Goal: Use online tool/utility

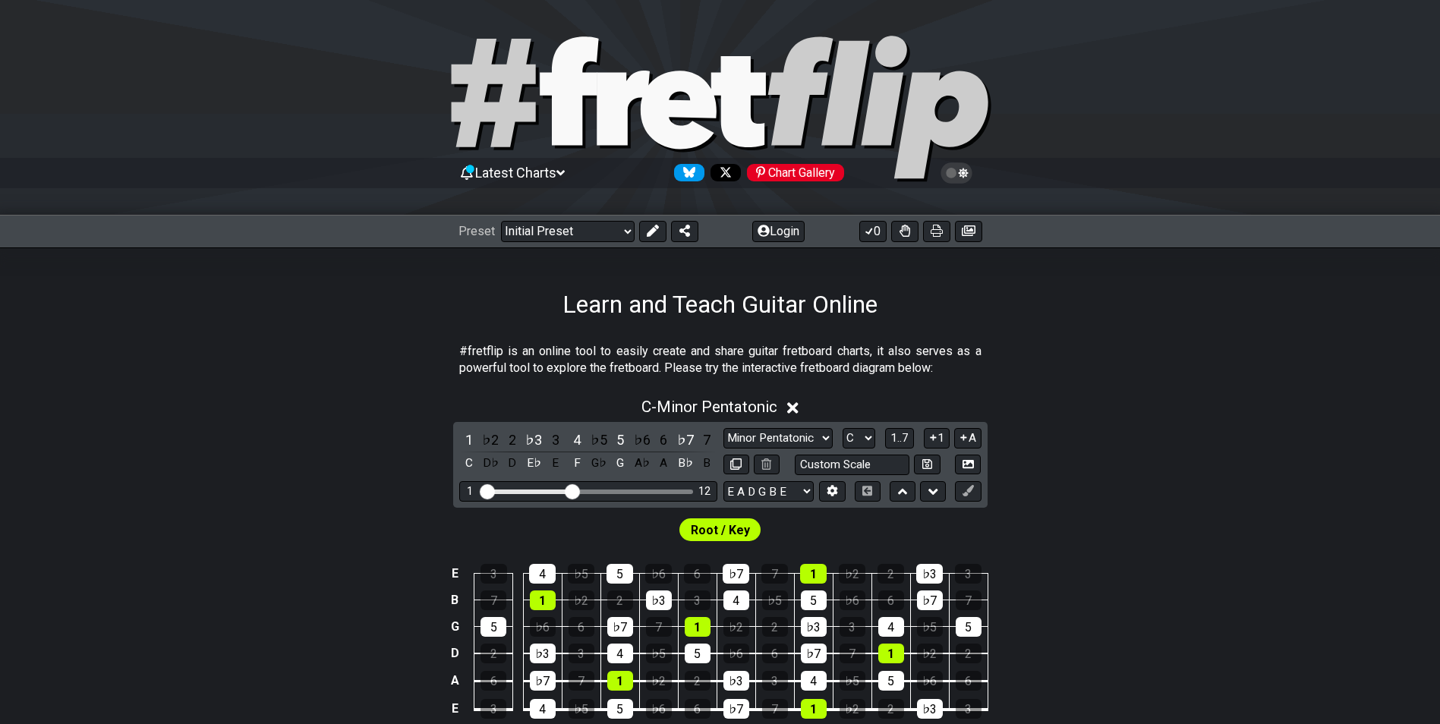
scroll to position [152, 0]
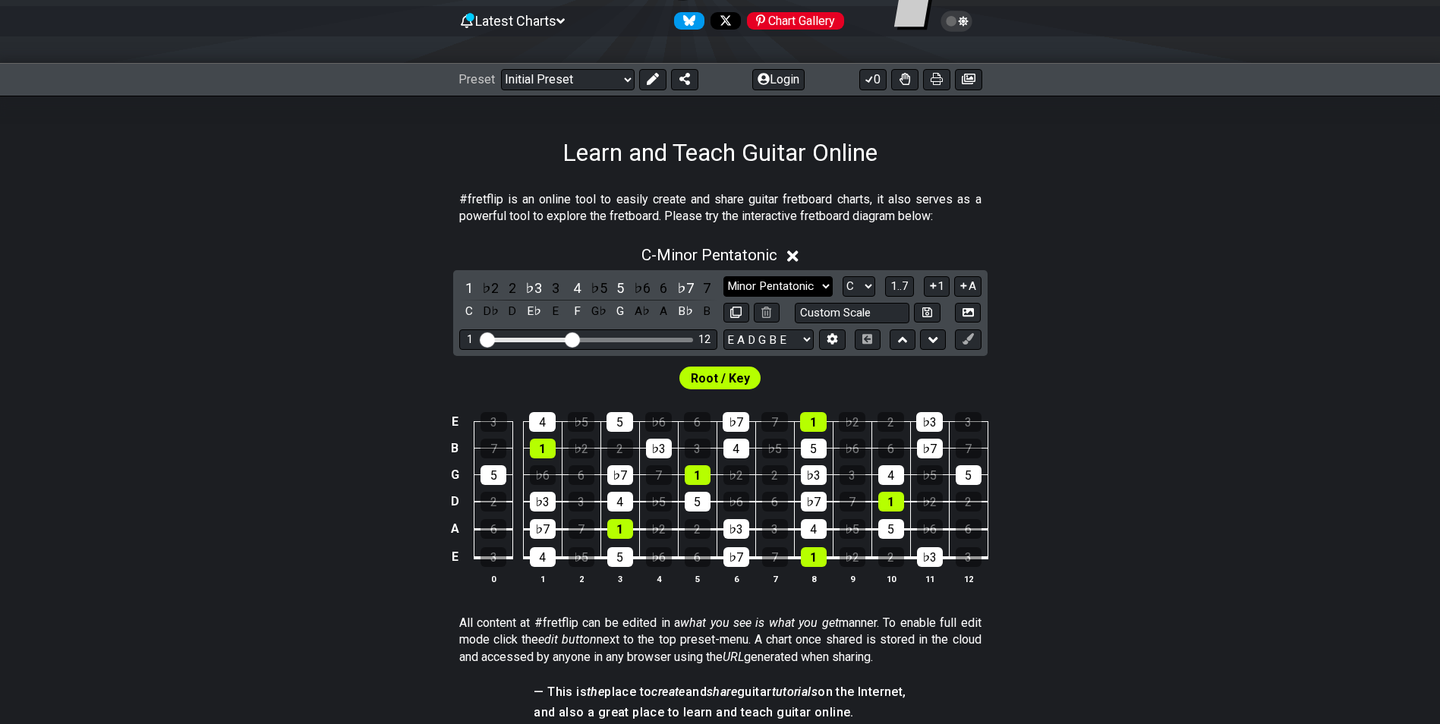
click at [824, 288] on select "Minor Pentatonic Click to edit Minor Pentatonic Major Pentatonic Minor Blues Ma…" at bounding box center [778, 286] width 109 height 20
click at [820, 283] on select "Minor Pentatonic Click to edit Minor Pentatonic Major Pentatonic Minor Blues Ma…" at bounding box center [778, 286] width 109 height 20
select select "Major / [PERSON_NAME]"
click at [724, 276] on select "Minor Pentatonic Click to edit Minor Pentatonic Major Pentatonic Minor Blues Ma…" at bounding box center [778, 286] width 109 height 20
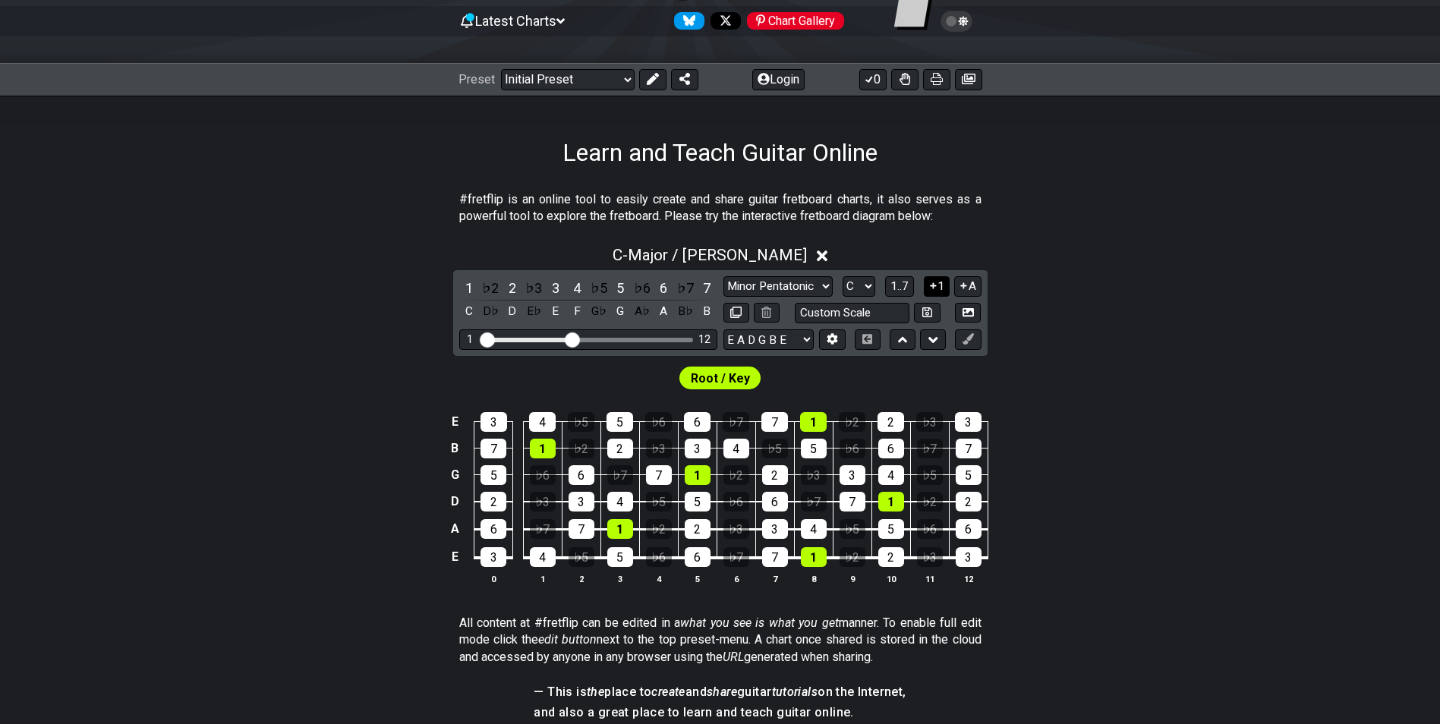
click at [935, 286] on icon at bounding box center [933, 286] width 6 height 6
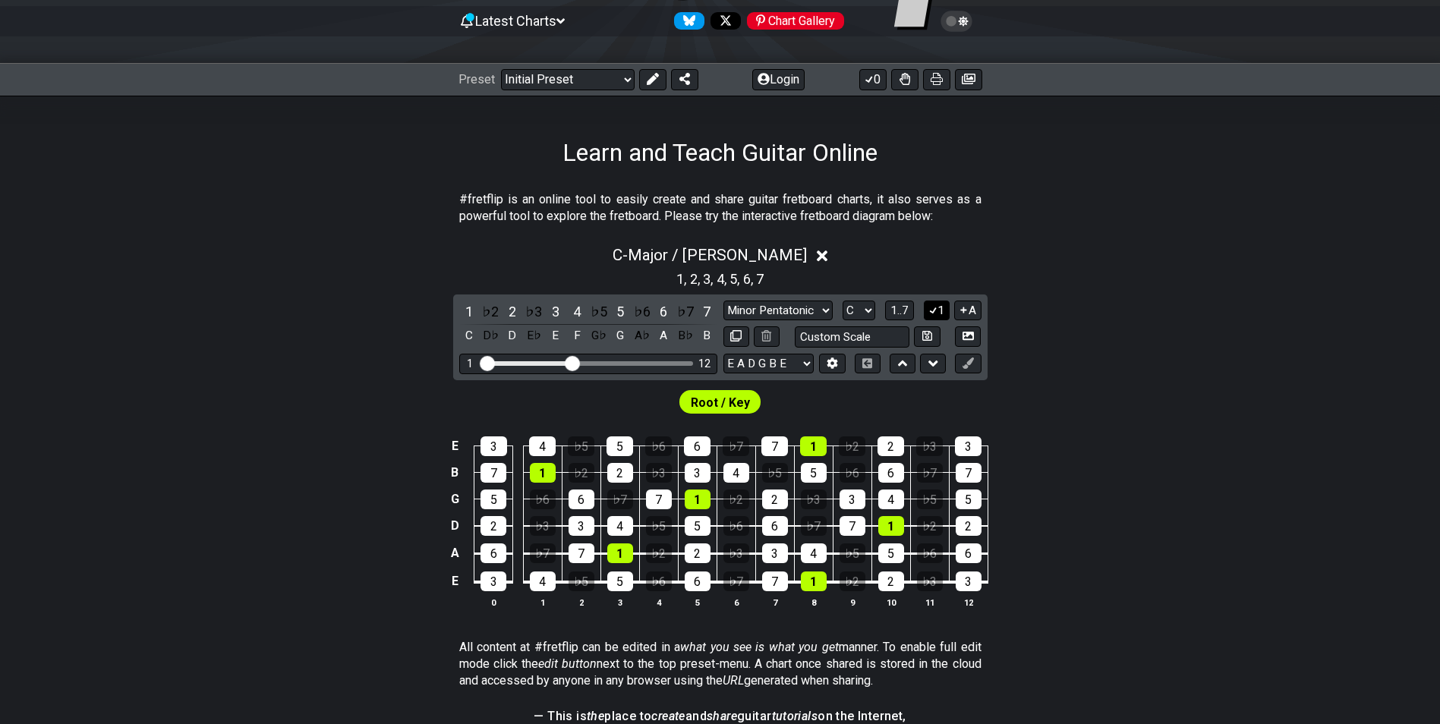
click at [932, 315] on icon at bounding box center [933, 309] width 14 height 11
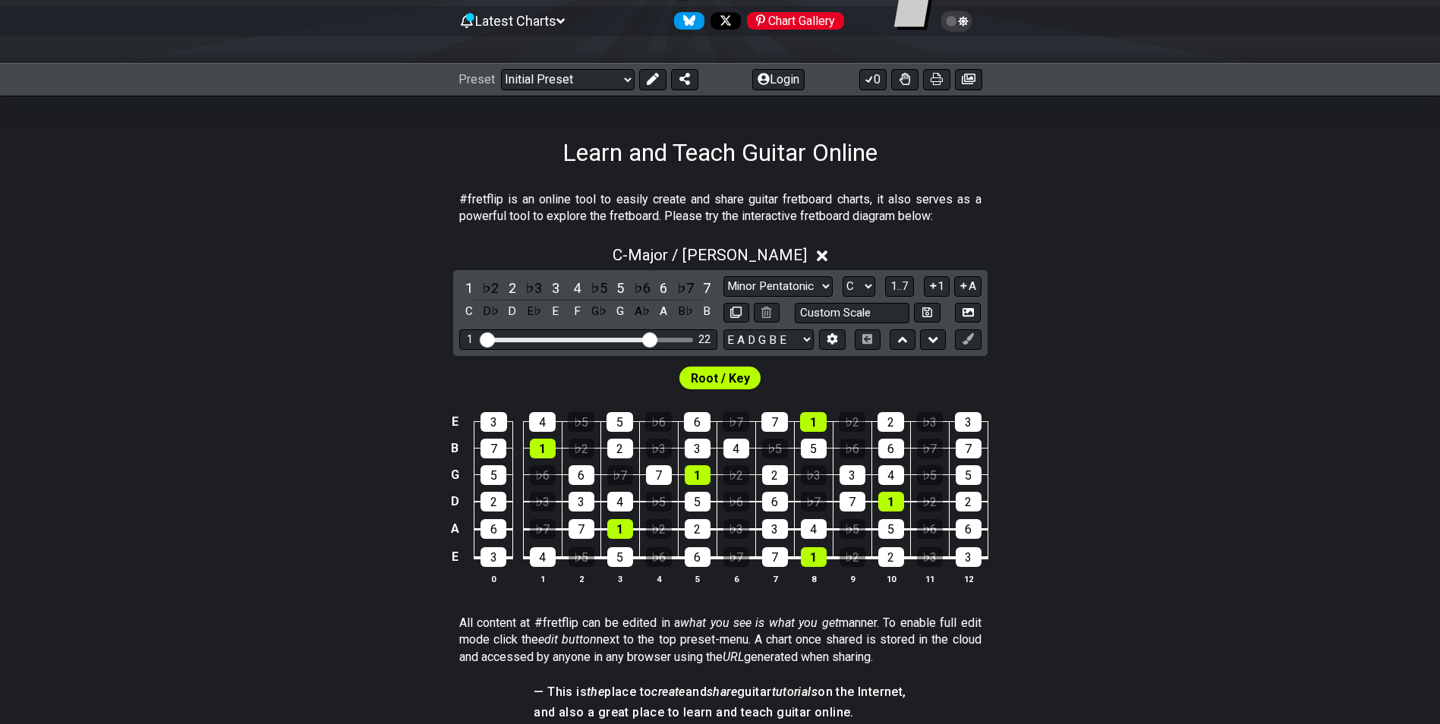
drag, startPoint x: 585, startPoint y: 341, endPoint x: 651, endPoint y: 347, distance: 65.6
click at [651, 339] on input "Visible fret range" at bounding box center [589, 339] width 216 height 0
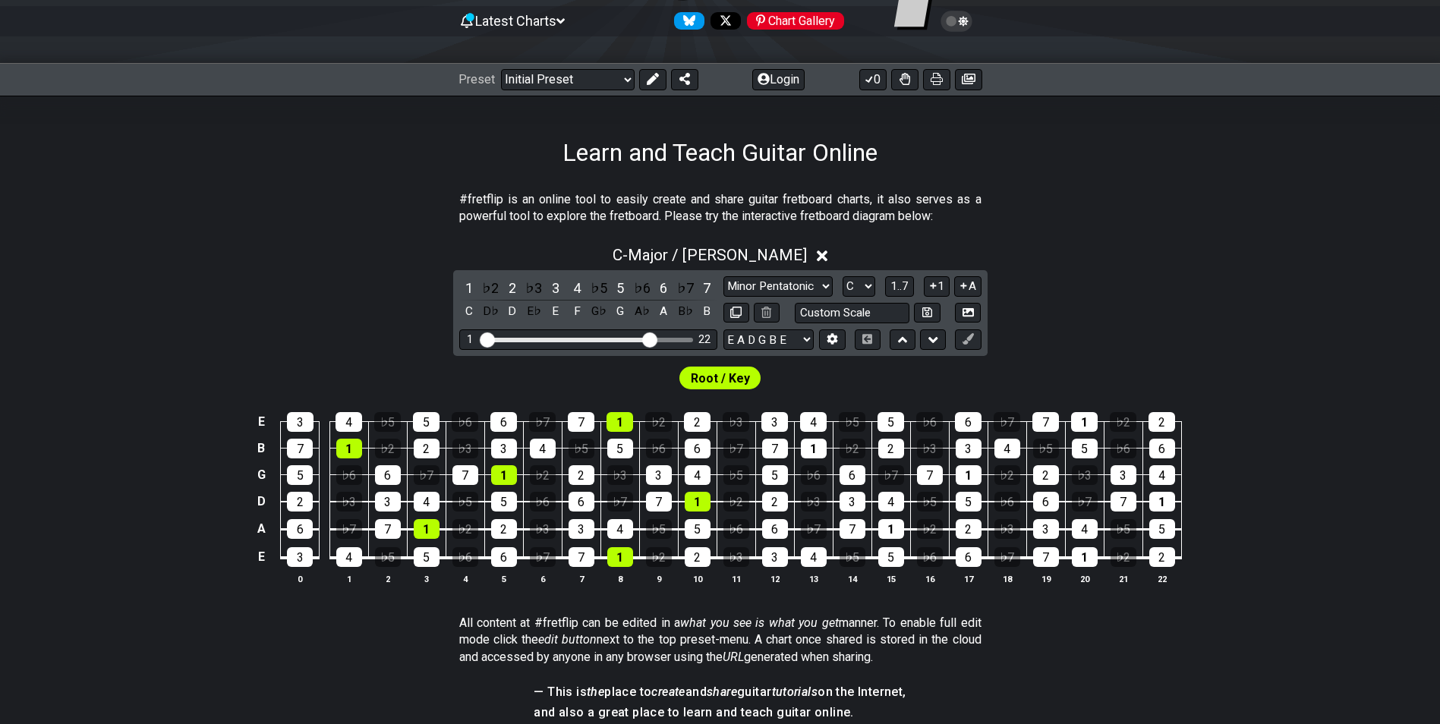
click at [1194, 355] on div "C - Major / Ionian 1 ♭2 2 ♭3 3 4 ♭5 5 ♭6 6 ♭7 7 C D♭ D E♭ E F G♭ G A♭ A B♭ B Mi…" at bounding box center [720, 421] width 1440 height 369
click at [717, 377] on span "Root / Key" at bounding box center [720, 378] width 59 height 22
click at [719, 379] on span "Root / Key" at bounding box center [720, 378] width 59 height 22
click at [740, 311] on icon at bounding box center [735, 312] width 11 height 11
select select "Major / [PERSON_NAME]"
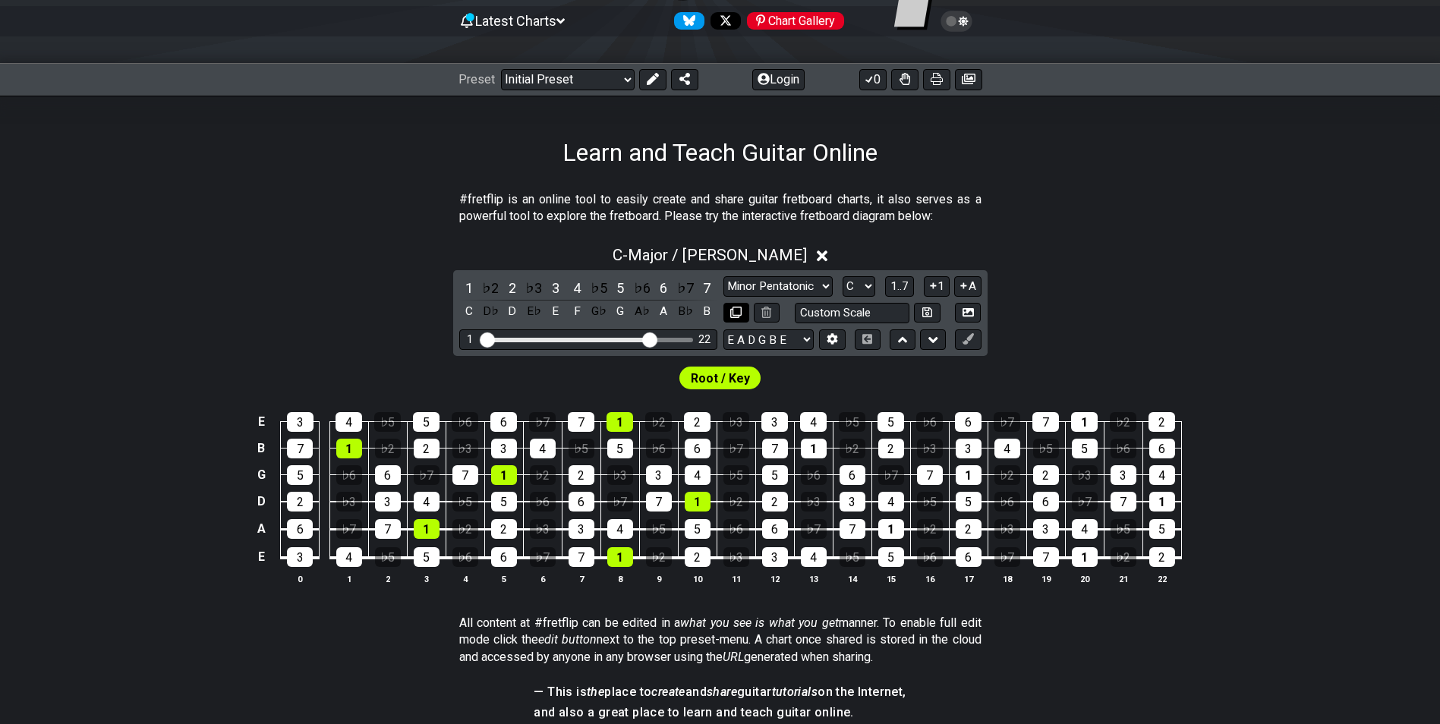
select select "C"
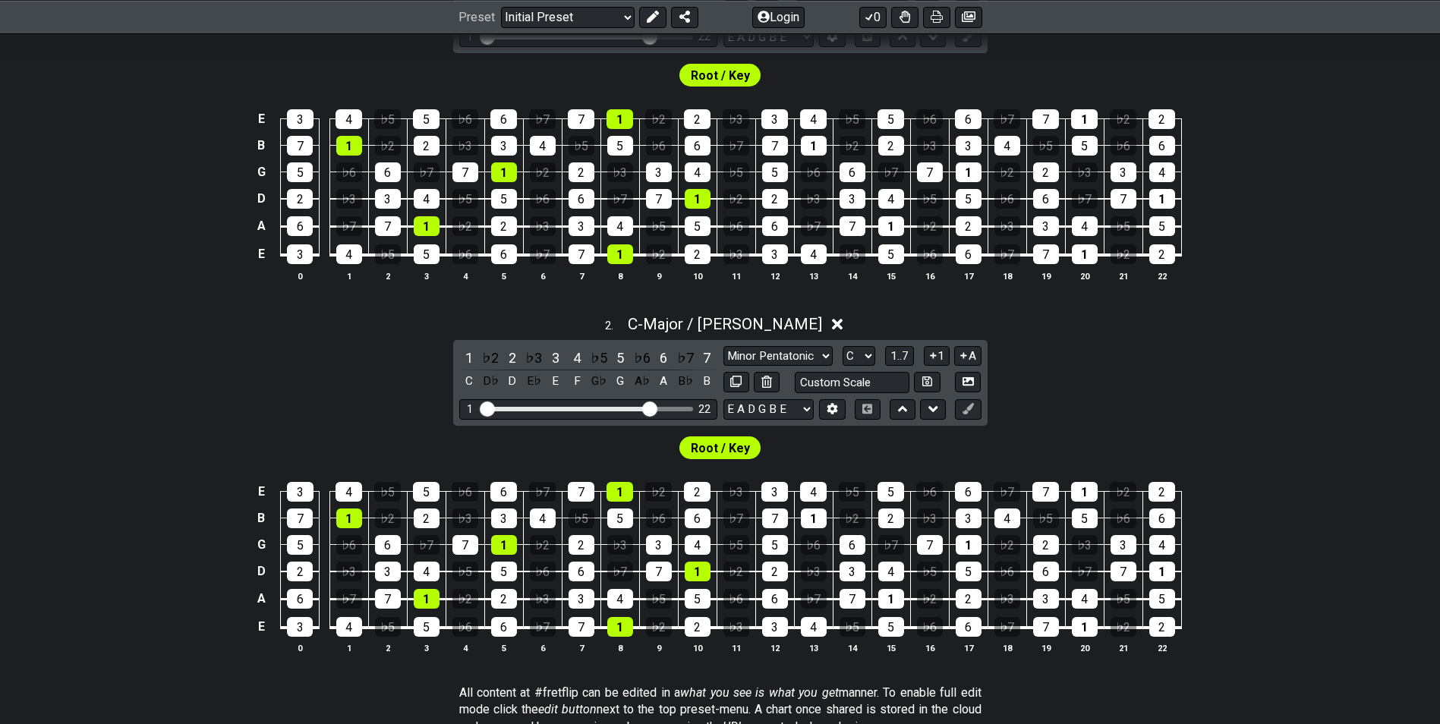
scroll to position [228, 0]
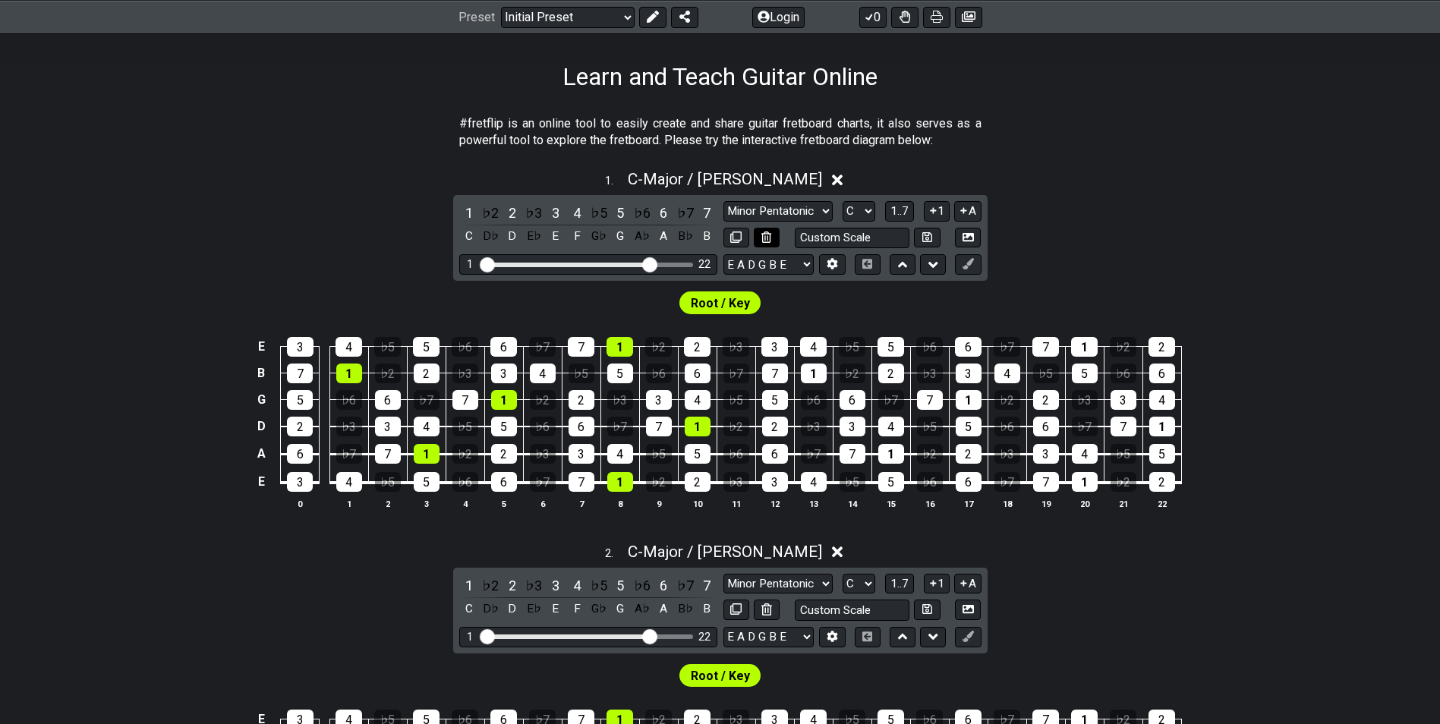
click at [774, 236] on button at bounding box center [767, 238] width 26 height 20
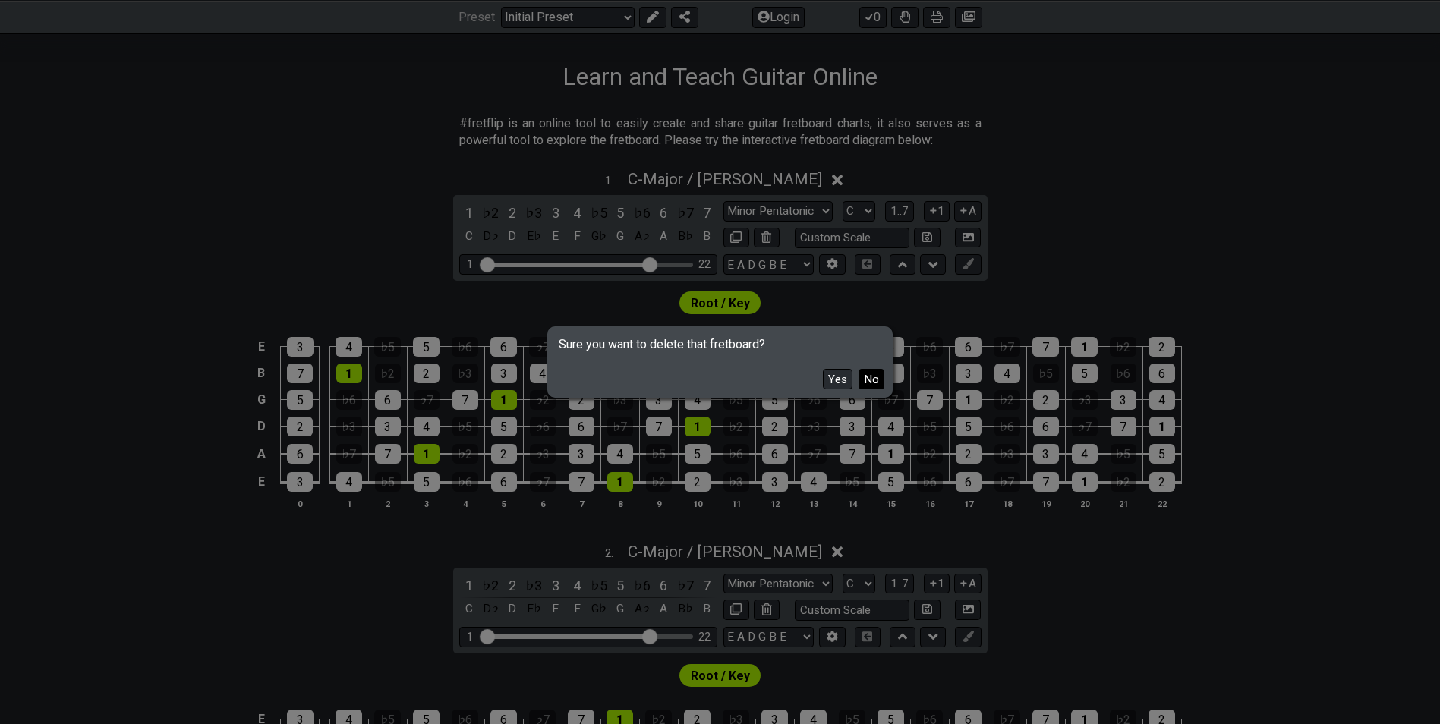
click at [867, 377] on button "No" at bounding box center [872, 379] width 26 height 20
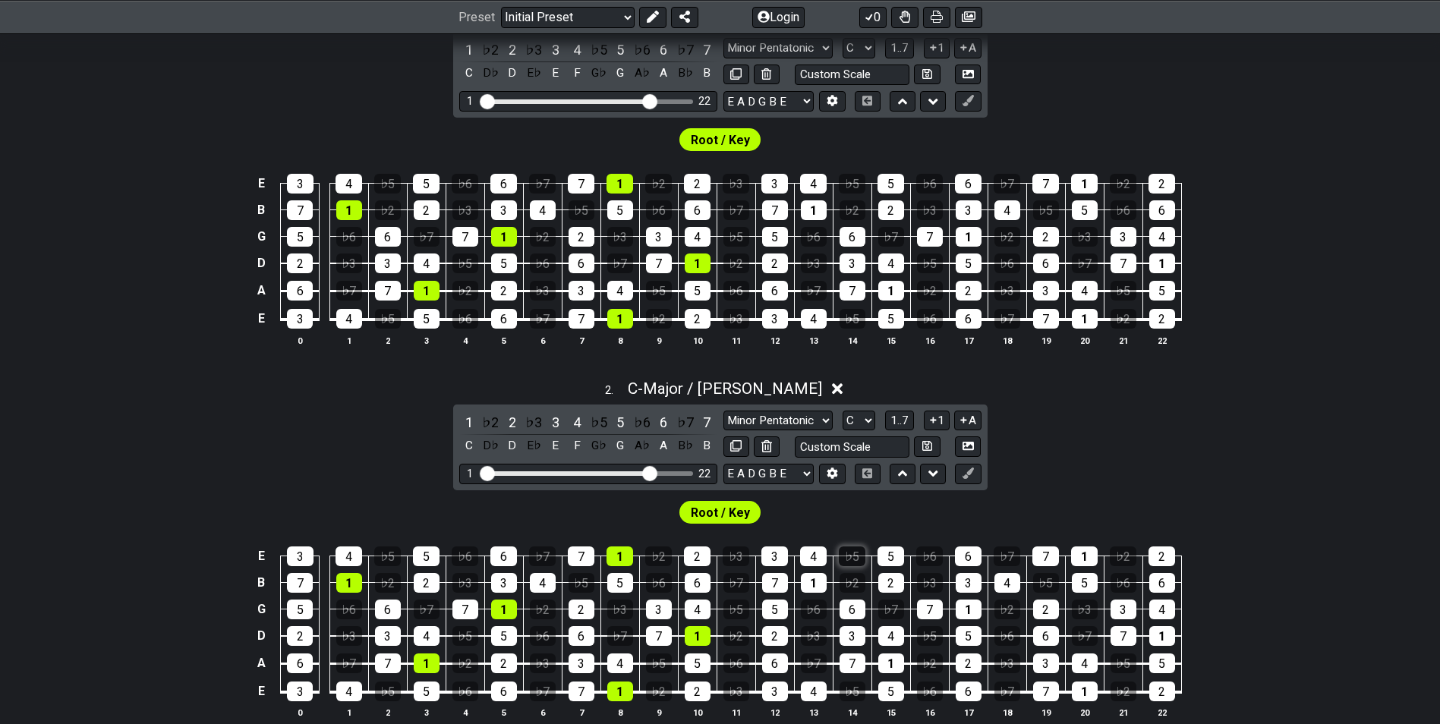
scroll to position [456, 0]
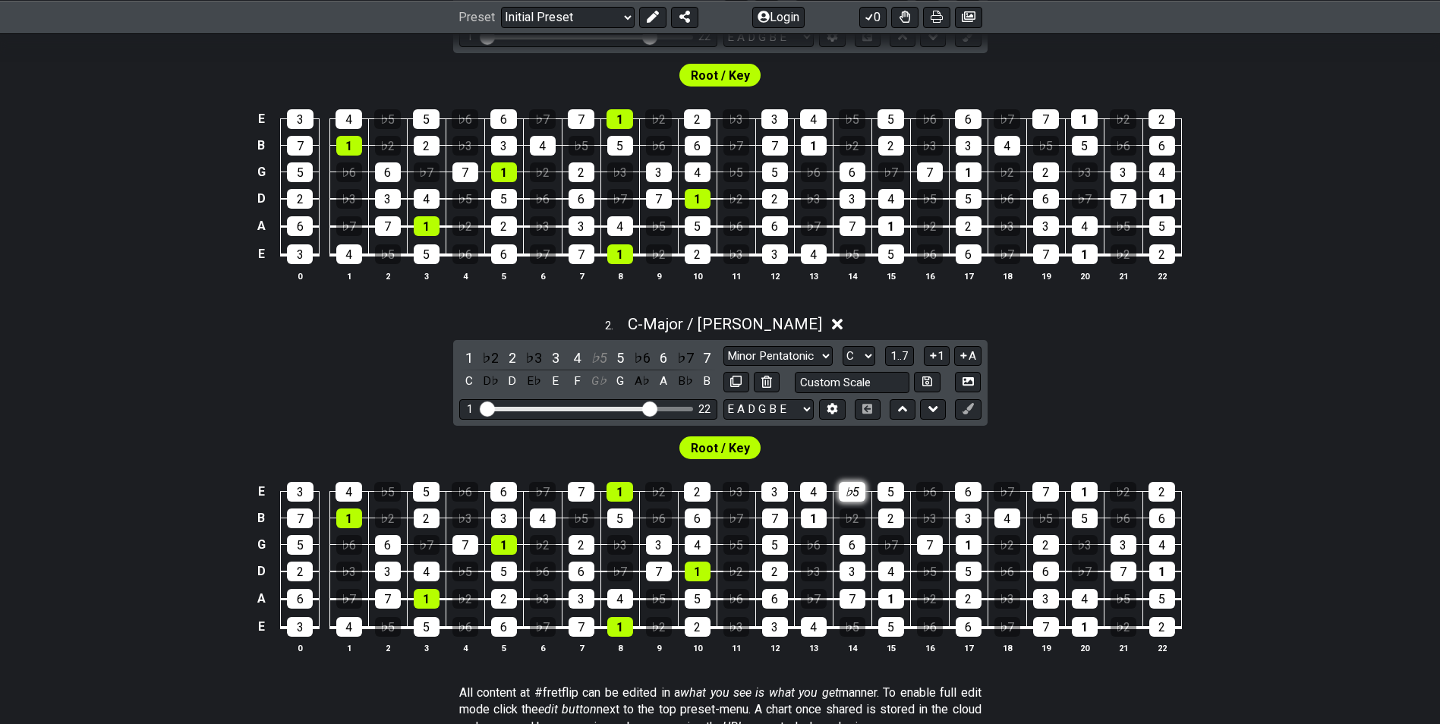
click at [855, 497] on div "♭5" at bounding box center [852, 492] width 27 height 20
click at [773, 377] on button at bounding box center [767, 382] width 26 height 20
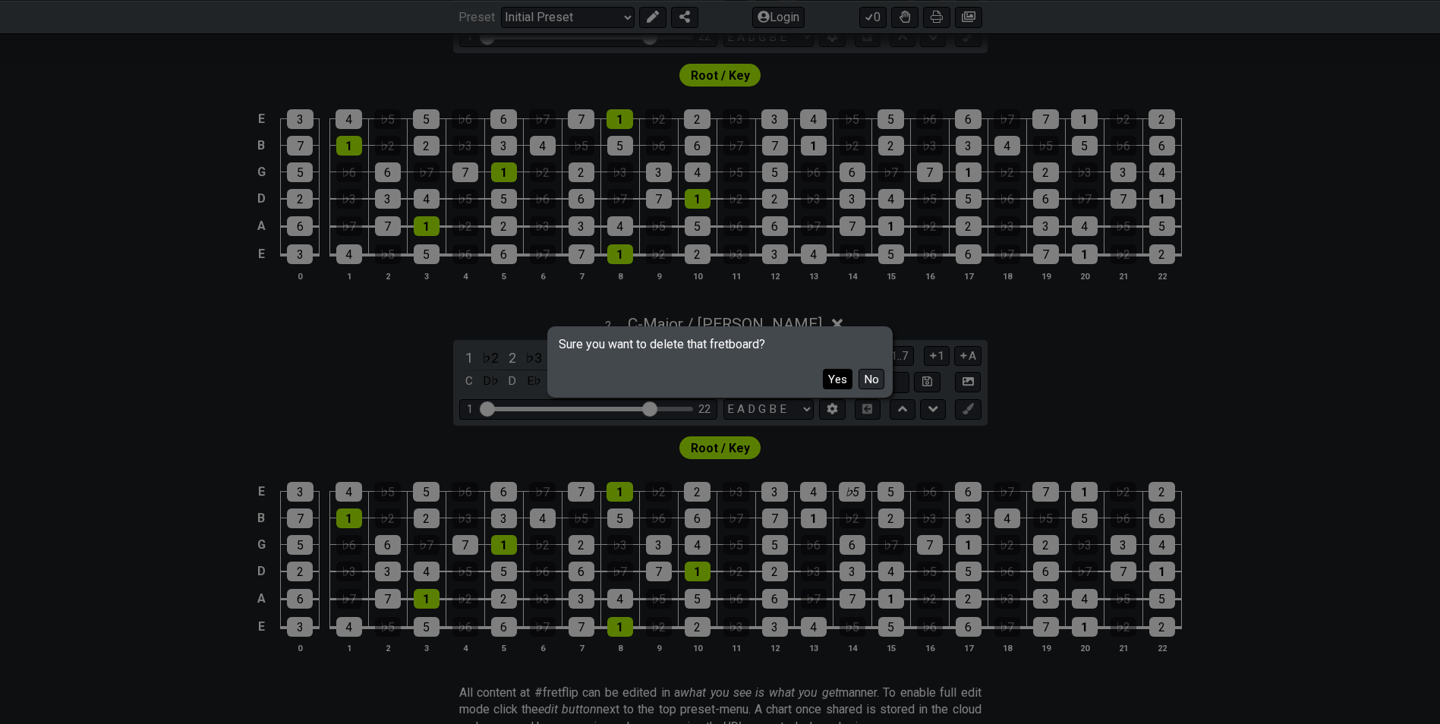
click at [830, 373] on button "Yes" at bounding box center [838, 379] width 30 height 20
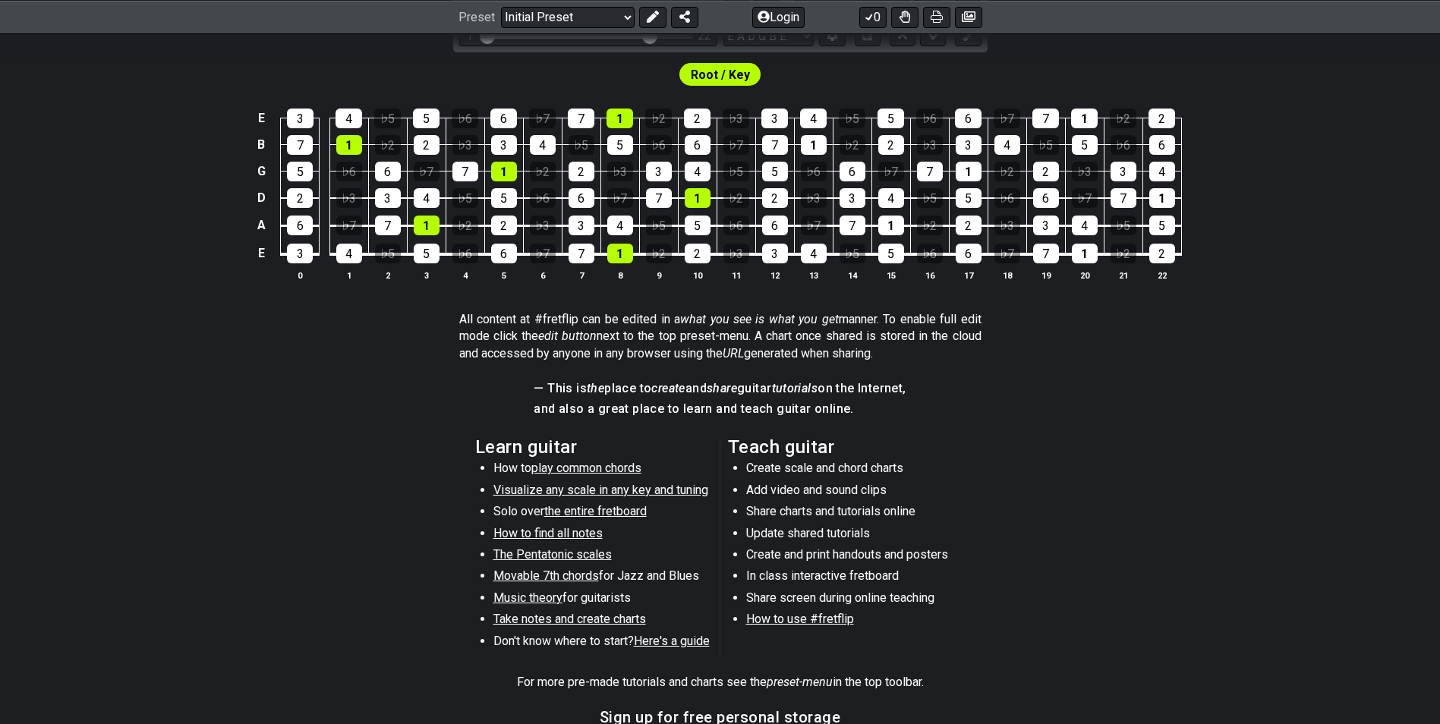
scroll to position [228, 0]
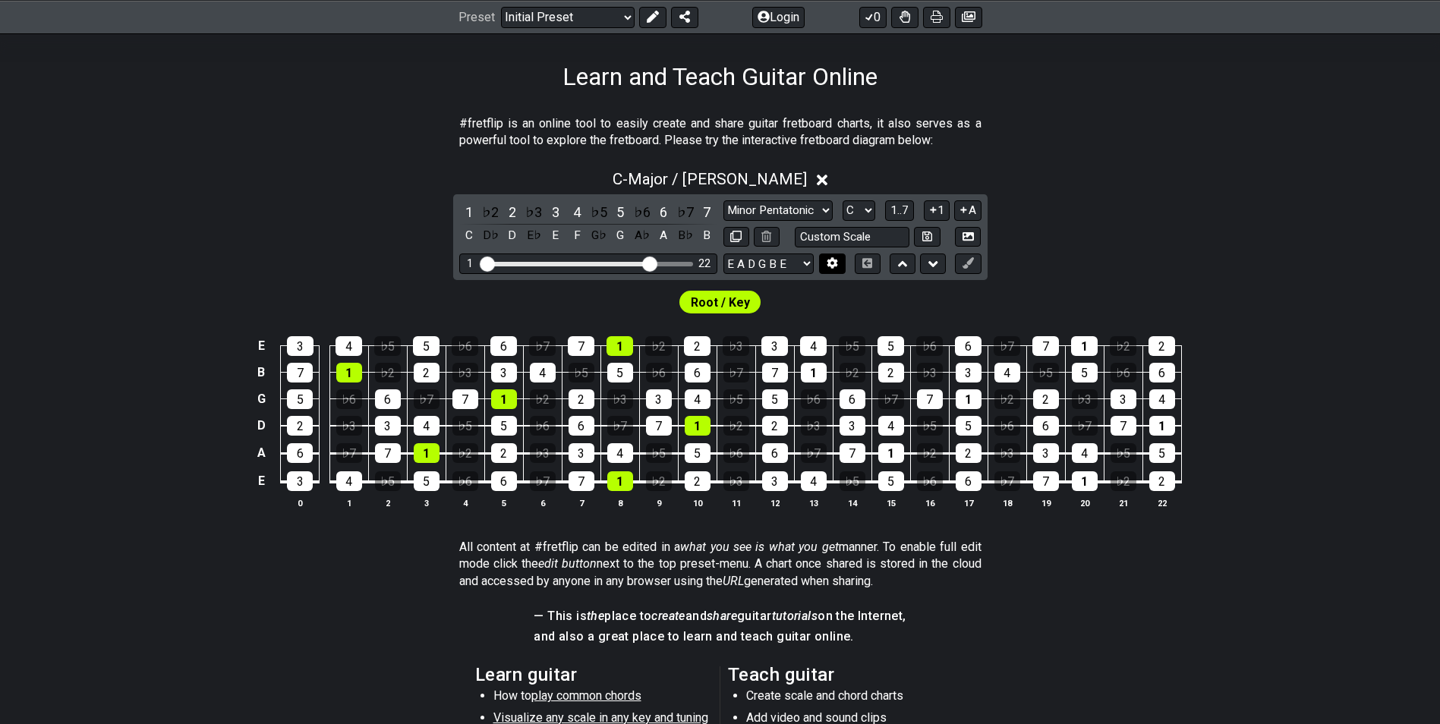
click at [832, 262] on icon at bounding box center [832, 262] width 11 height 11
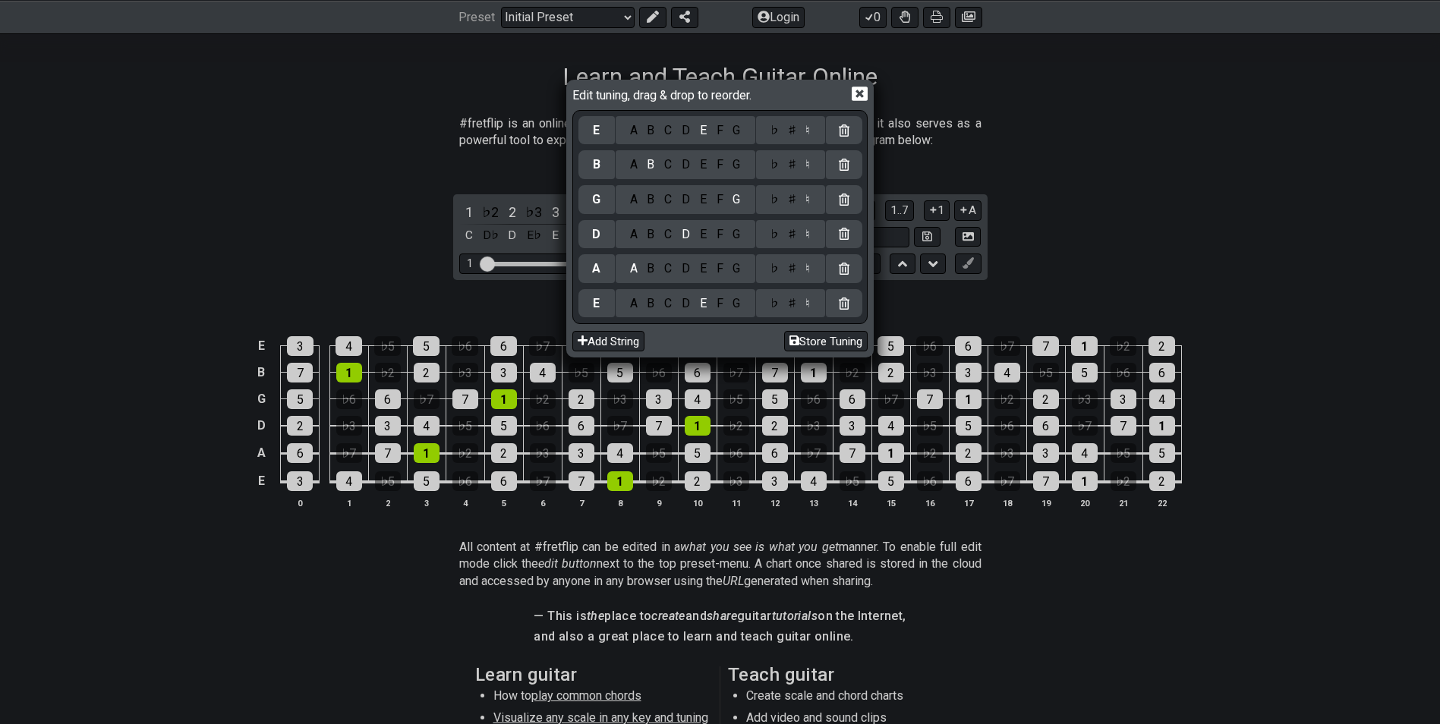
click at [860, 93] on icon at bounding box center [860, 94] width 16 height 16
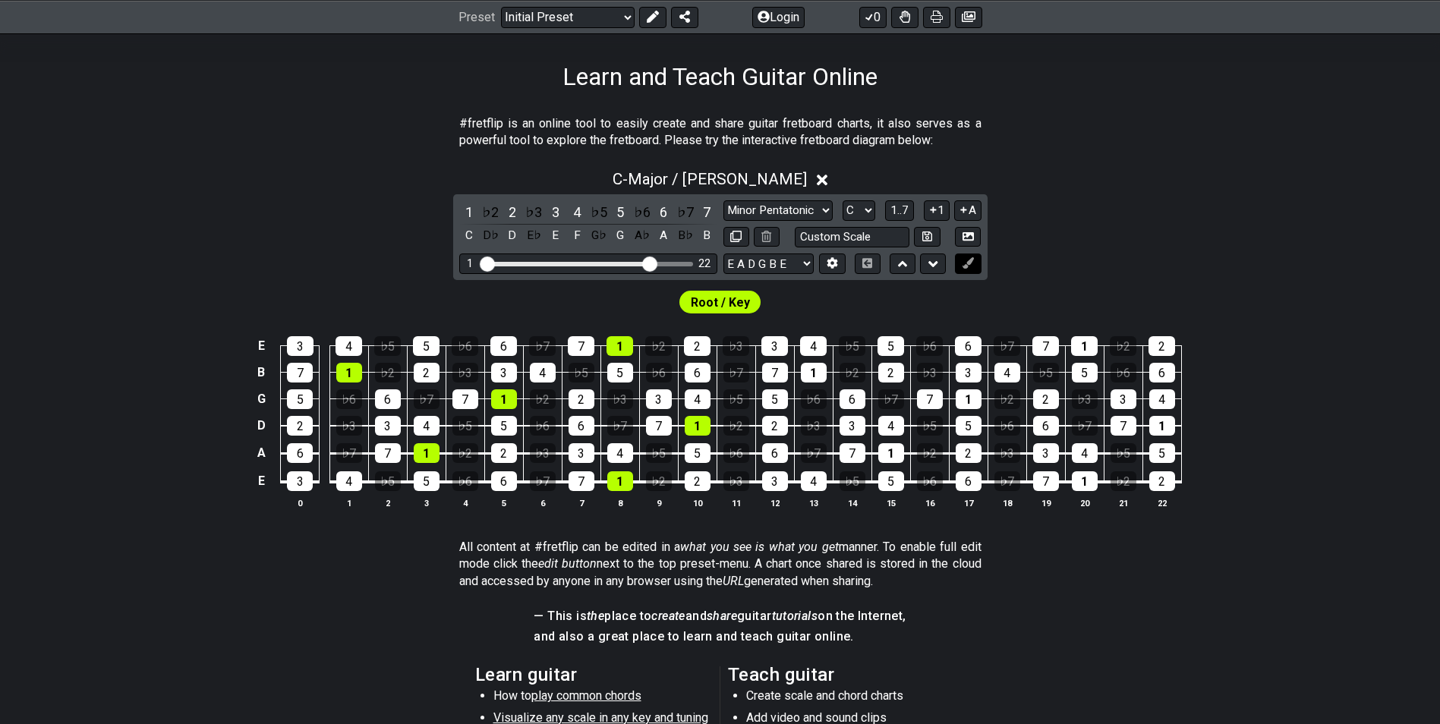
click at [973, 254] on button at bounding box center [968, 264] width 26 height 20
click at [471, 210] on div "1" at bounding box center [469, 212] width 20 height 20
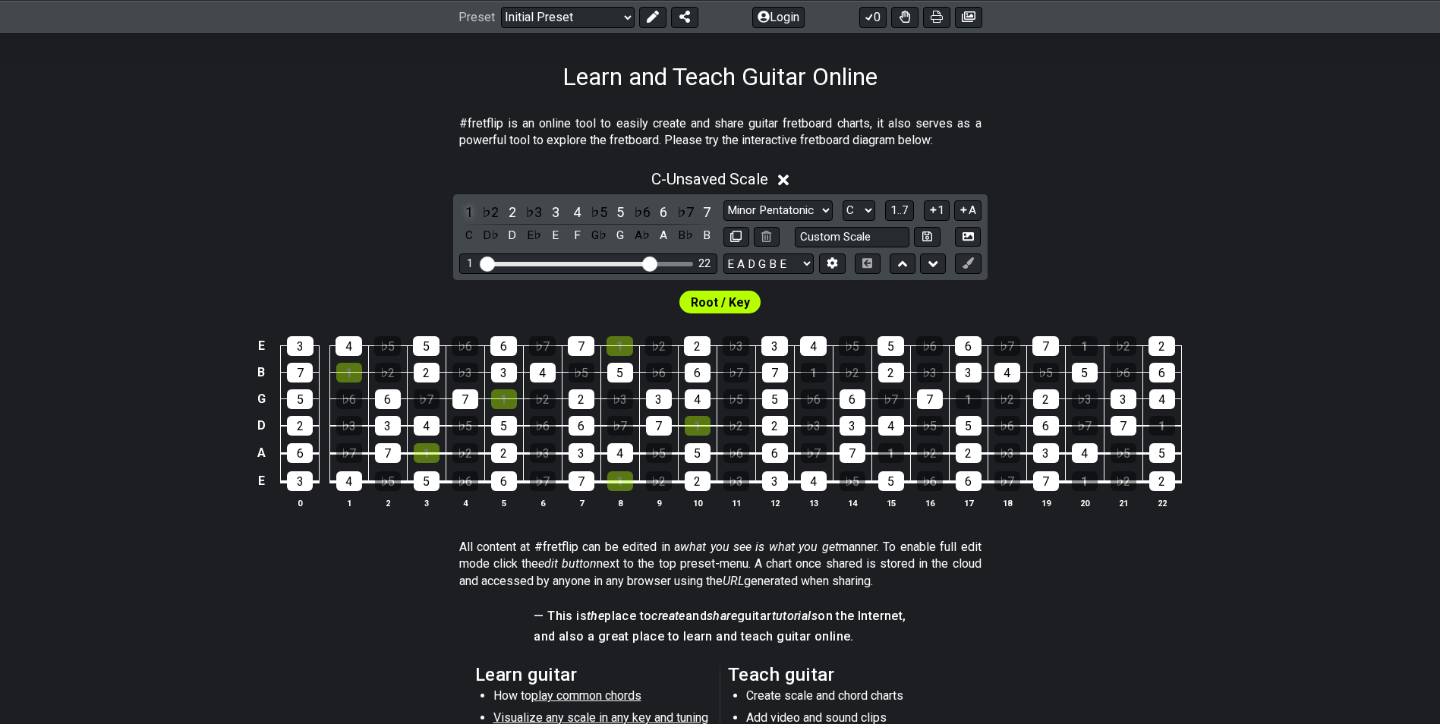
click at [471, 210] on div "1" at bounding box center [469, 212] width 20 height 20
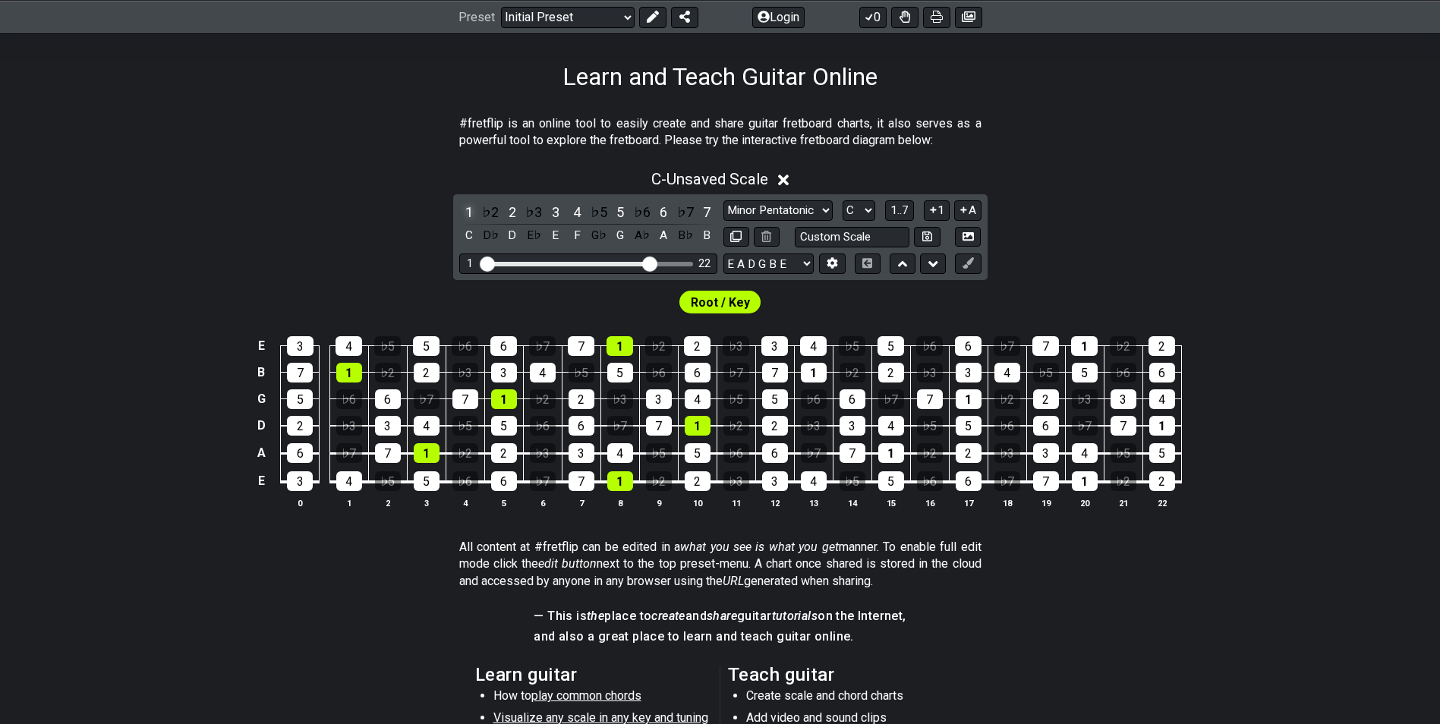
click at [471, 210] on div "1" at bounding box center [469, 212] width 20 height 20
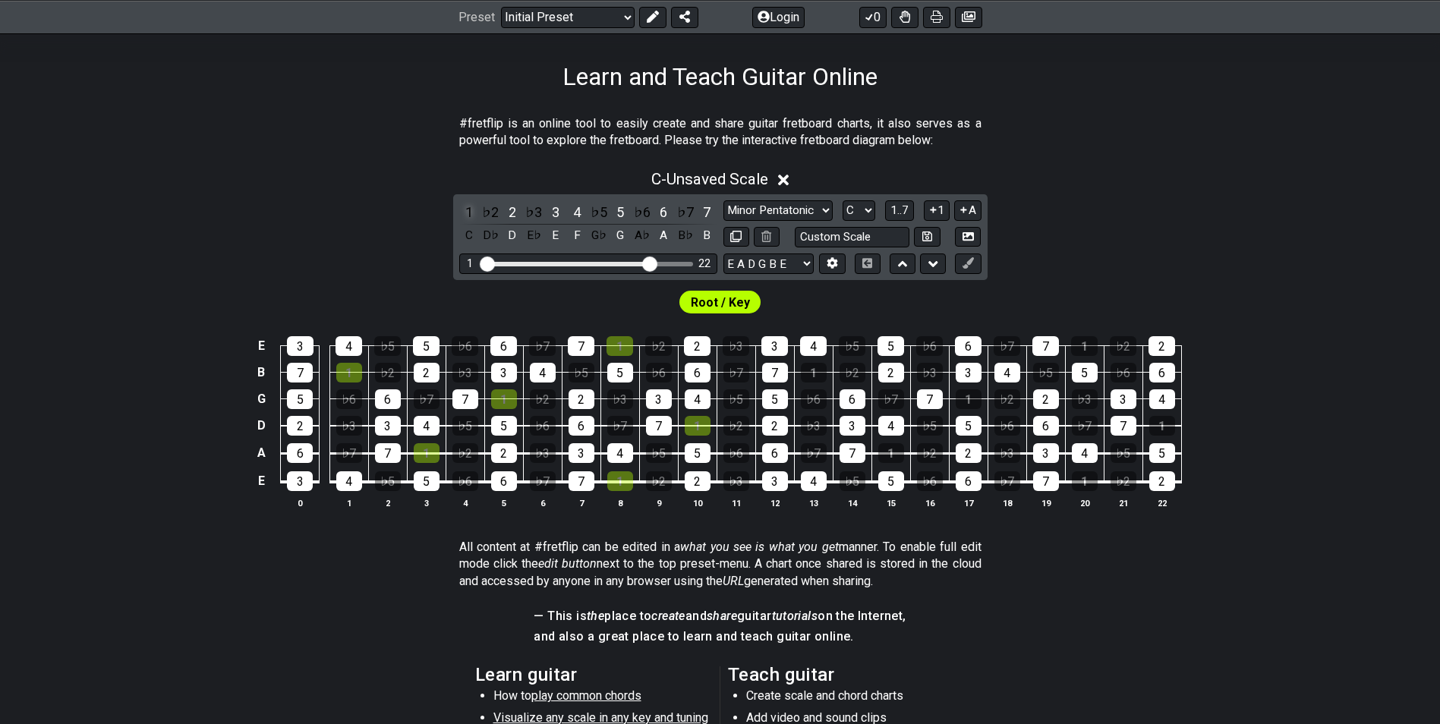
click at [471, 210] on div "1" at bounding box center [469, 212] width 20 height 20
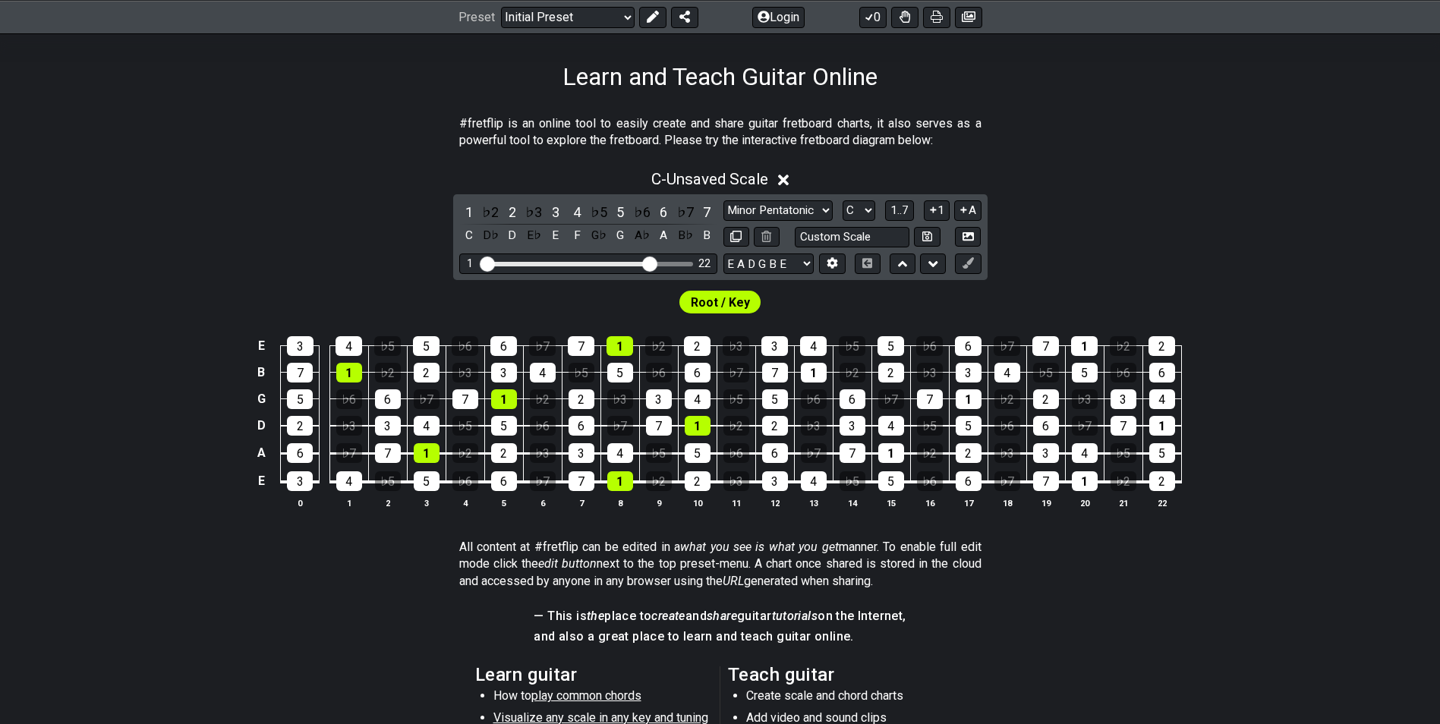
click at [740, 302] on span "Root / Key" at bounding box center [720, 303] width 59 height 22
click at [969, 264] on icon at bounding box center [968, 262] width 11 height 11
click at [824, 377] on div "1" at bounding box center [814, 373] width 26 height 20
click at [814, 368] on div "1" at bounding box center [814, 373] width 26 height 20
click at [960, 262] on button at bounding box center [968, 264] width 26 height 20
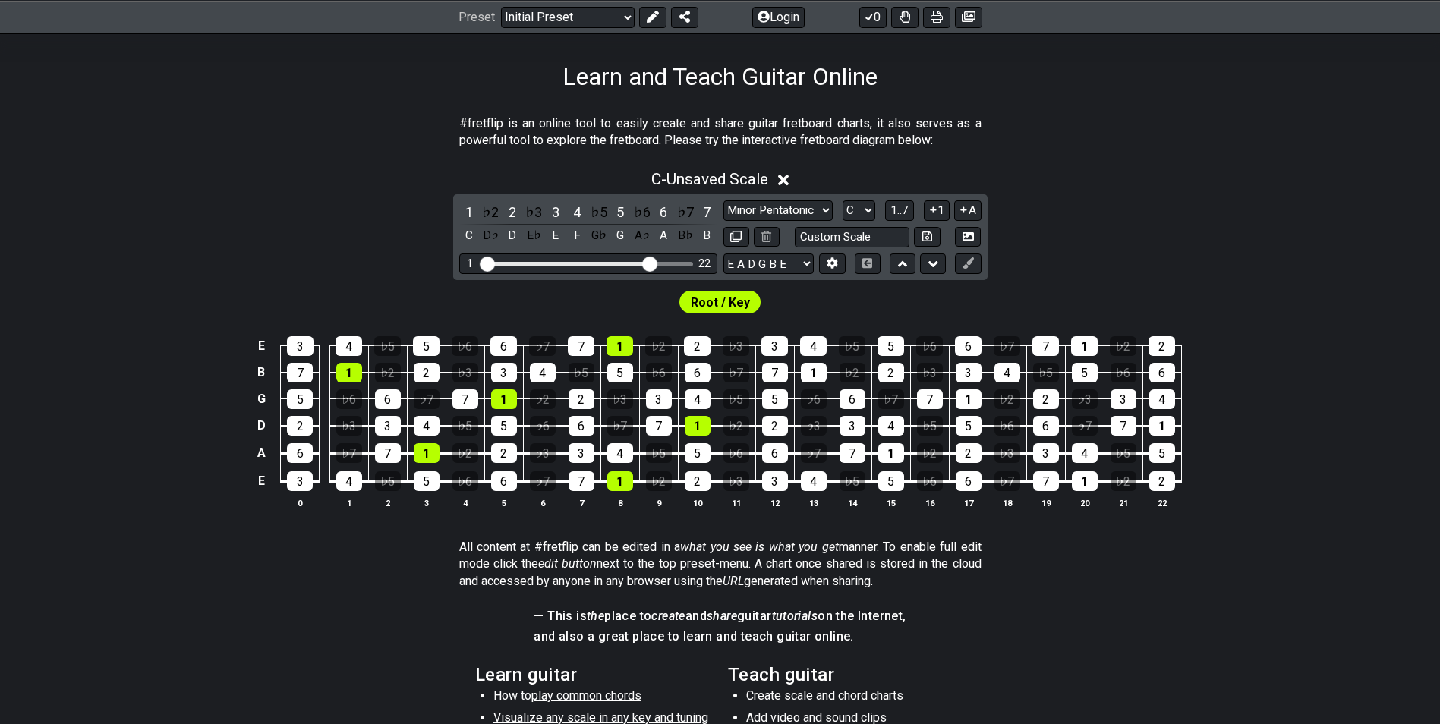
drag, startPoint x: 960, startPoint y: 262, endPoint x: 1060, endPoint y: 227, distance: 105.4
click at [1060, 227] on div "C - Unsaved Scale 1 ♭2 2 ♭3 3 4 ♭5 5 ♭6 6 ♭7 7 C D♭ D E♭ E F G♭ G A♭ A B♭ B Min…" at bounding box center [720, 345] width 1440 height 369
click at [892, 267] on button at bounding box center [903, 264] width 26 height 20
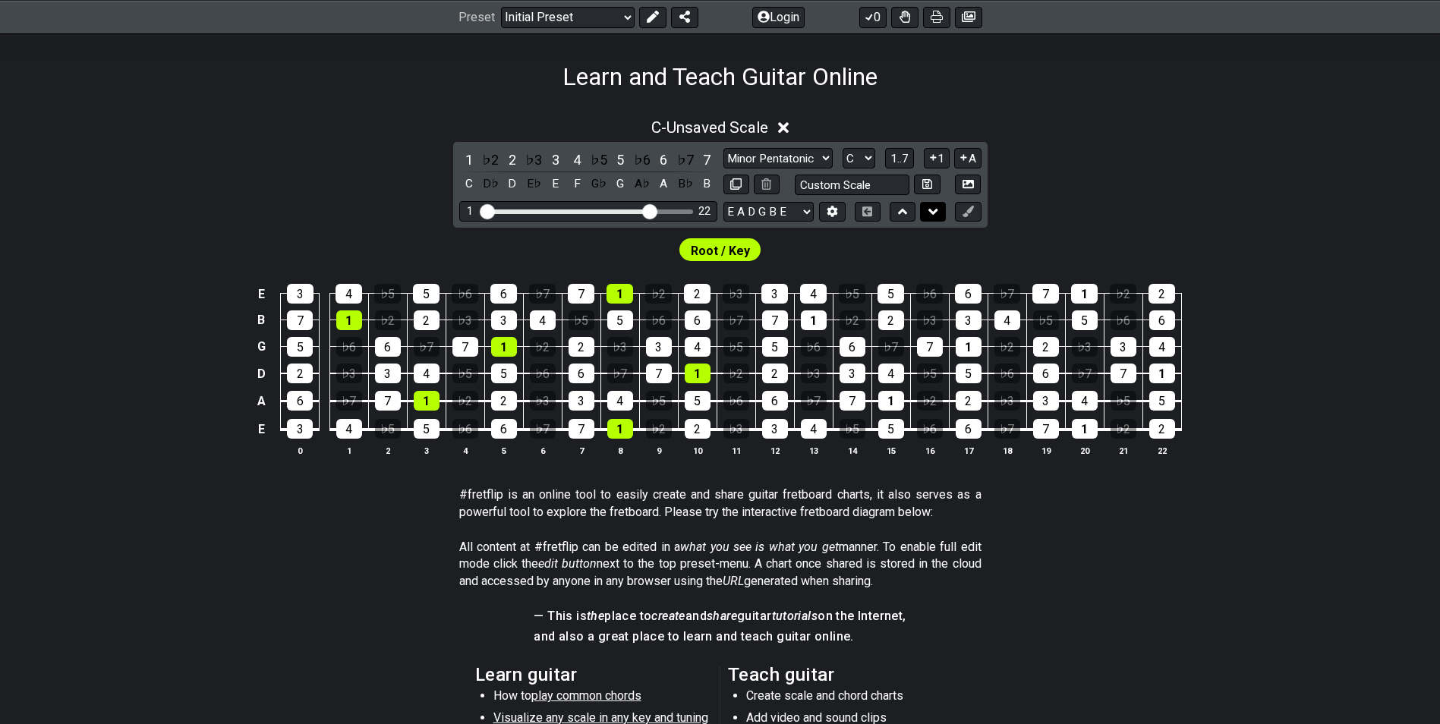
click at [929, 210] on icon at bounding box center [934, 212] width 10 height 6
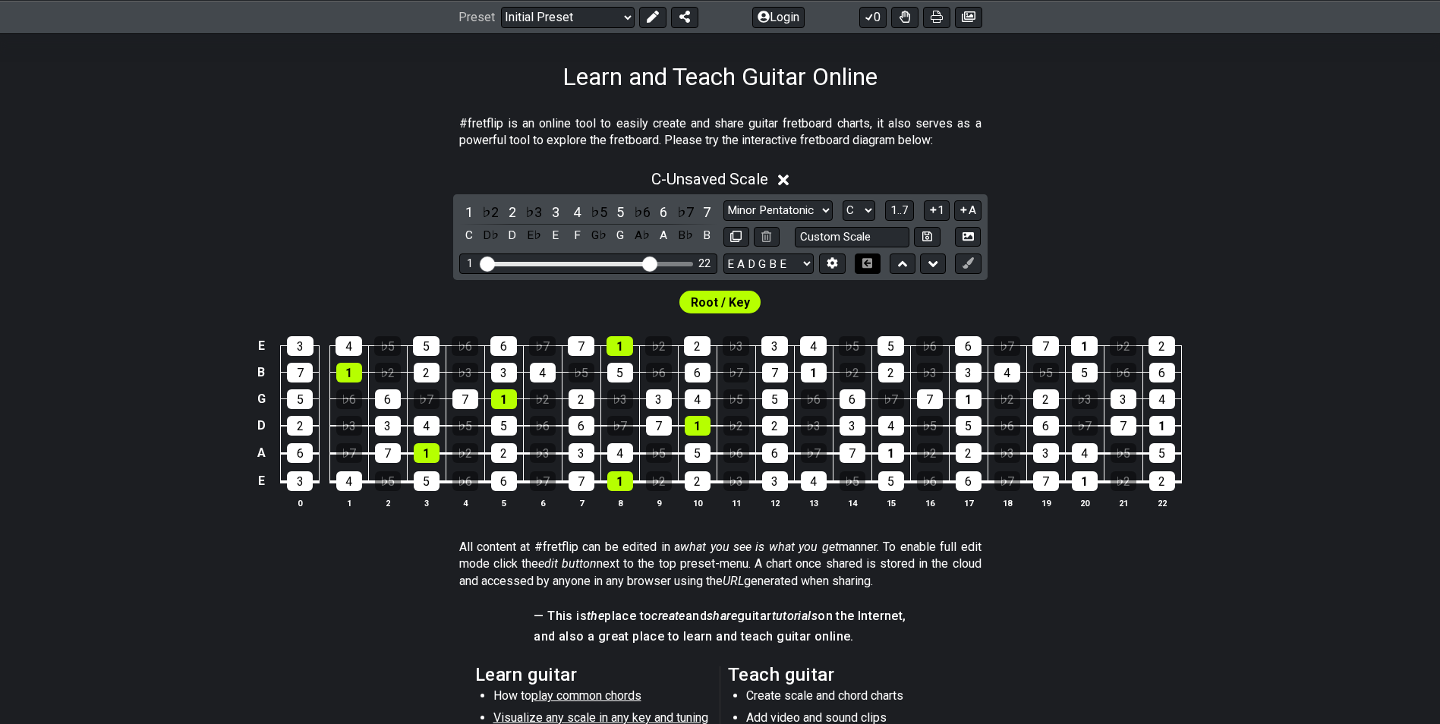
click at [869, 265] on icon at bounding box center [867, 263] width 10 height 10
click at [870, 267] on icon at bounding box center [867, 263] width 10 height 10
click at [974, 265] on button at bounding box center [968, 264] width 26 height 20
click at [756, 299] on div "Root / Key" at bounding box center [720, 302] width 81 height 23
click at [746, 301] on span "Root / Key" at bounding box center [720, 303] width 59 height 22
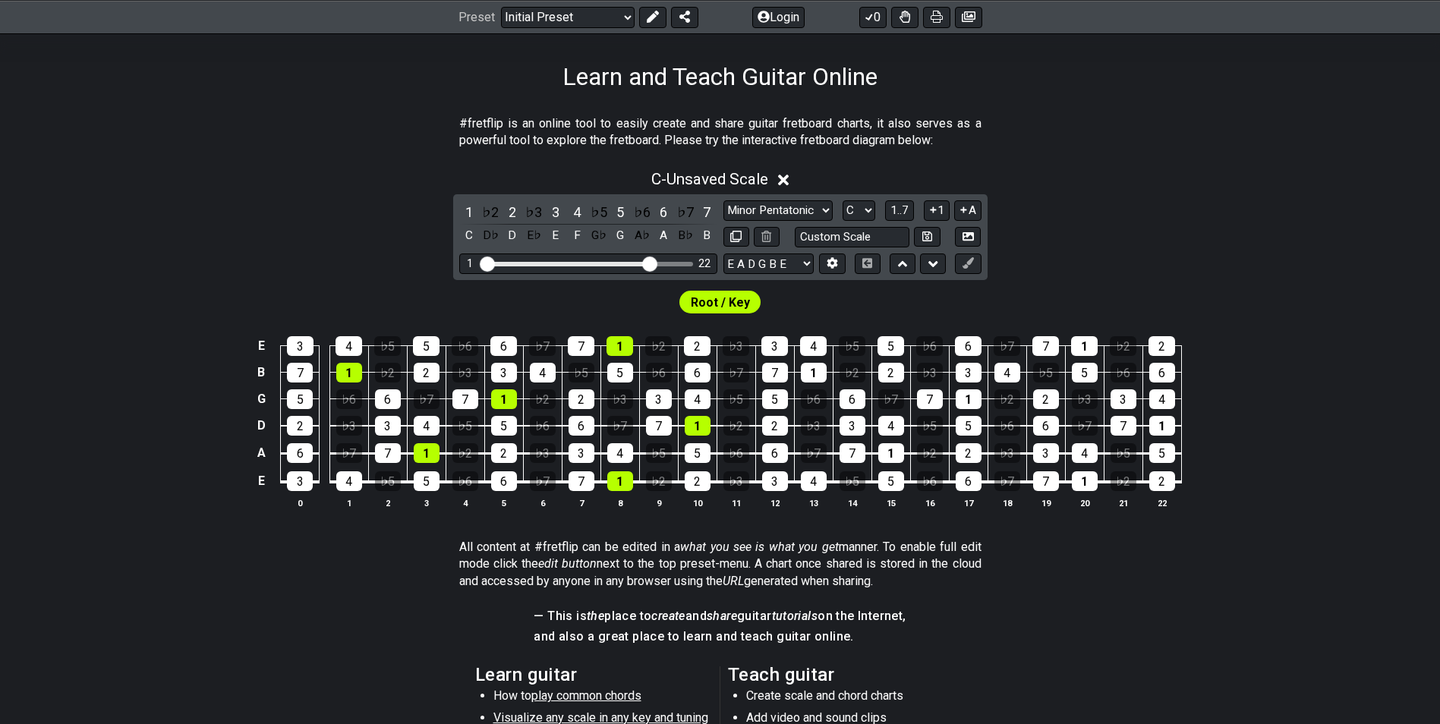
drag, startPoint x: 976, startPoint y: 269, endPoint x: 999, endPoint y: 257, distance: 26.5
click at [1007, 257] on div "C - Unsaved Scale 1 ♭2 2 ♭3 3 4 ♭5 5 ♭6 6 ♭7 7 C D♭ D E♭ E F G♭ G A♭ A B♭ B Min…" at bounding box center [720, 345] width 1440 height 369
drag, startPoint x: 963, startPoint y: 261, endPoint x: 1023, endPoint y: 252, distance: 60.7
click at [1023, 252] on div "C - Unsaved Scale 1 ♭2 2 ♭3 3 4 ♭5 5 ♭6 6 ♭7 7 C D♭ D E♭ E F G♭ G A♭ A B♭ B Min…" at bounding box center [720, 345] width 1440 height 369
click at [973, 266] on icon at bounding box center [968, 262] width 11 height 11
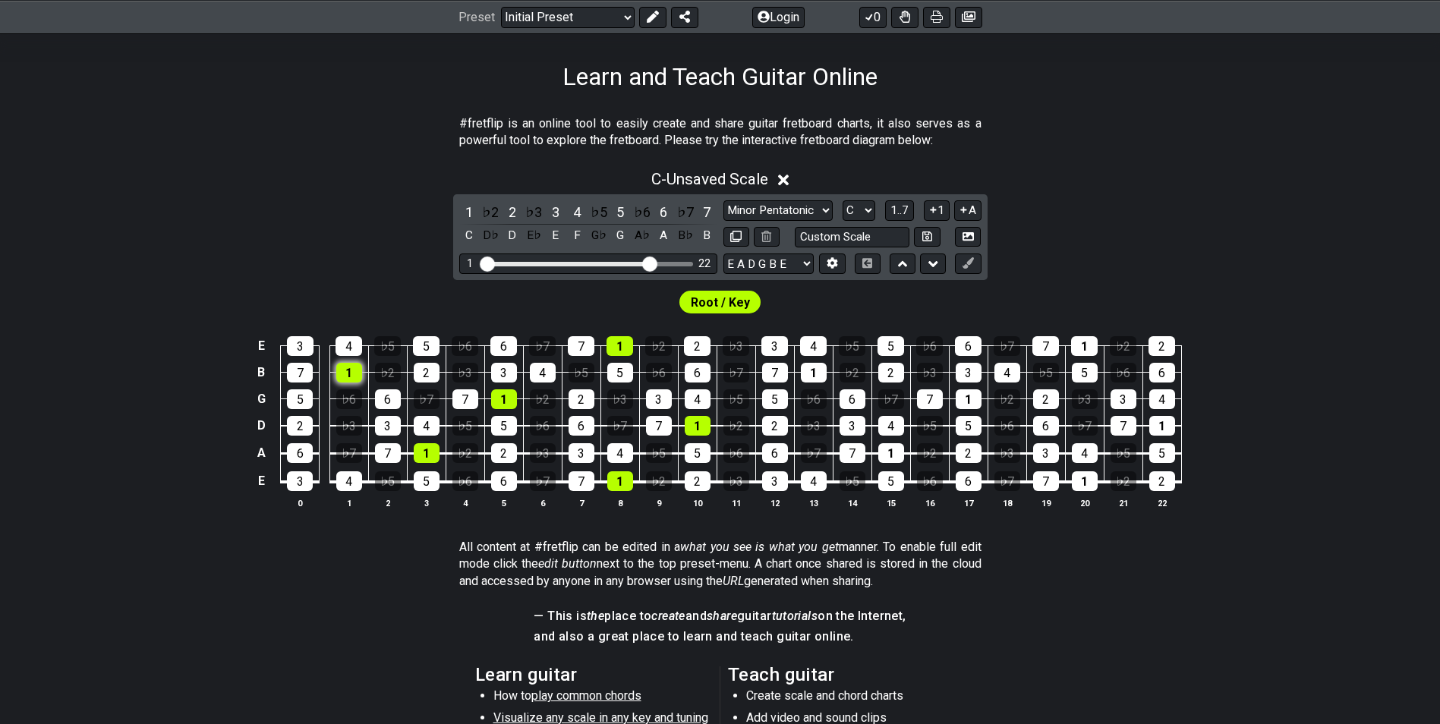
click at [342, 377] on div "1" at bounding box center [349, 373] width 26 height 20
click at [466, 203] on div "1" at bounding box center [469, 212] width 20 height 20
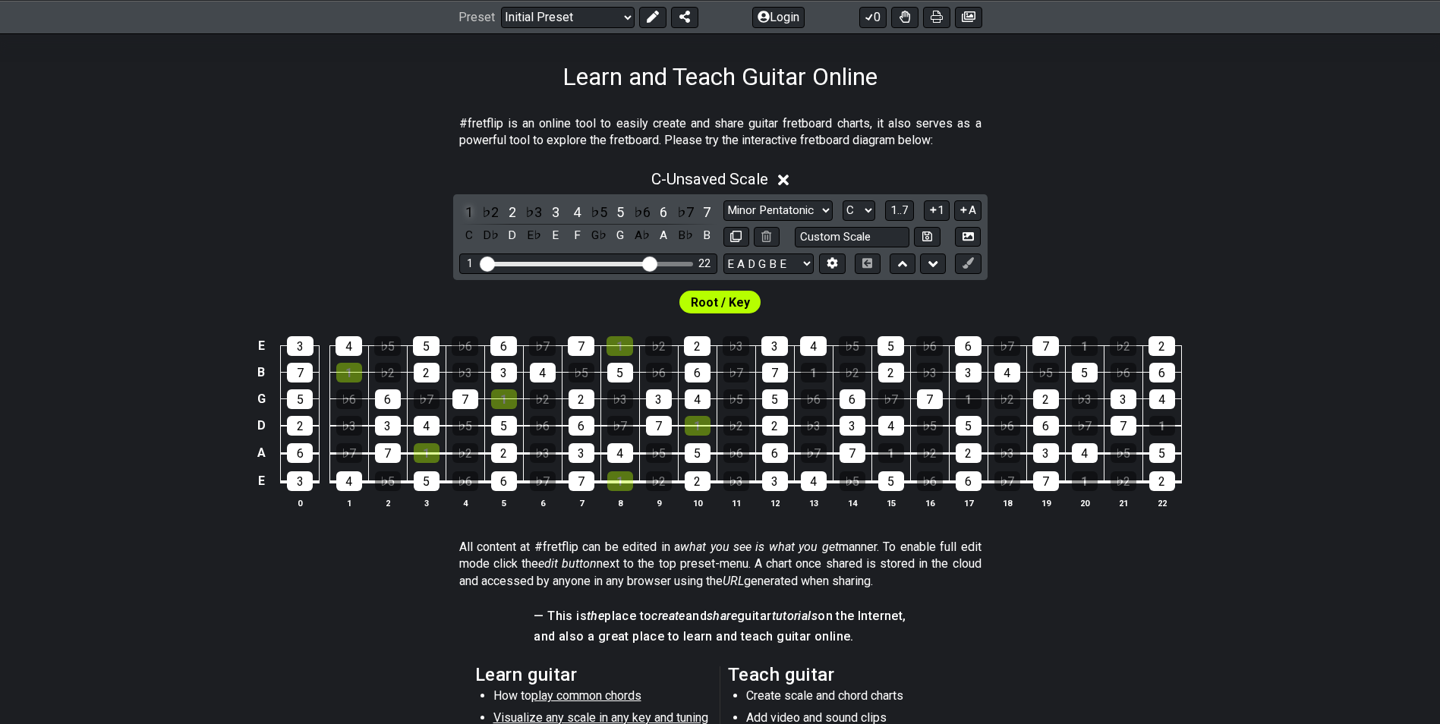
click at [471, 206] on div "1" at bounding box center [469, 212] width 20 height 20
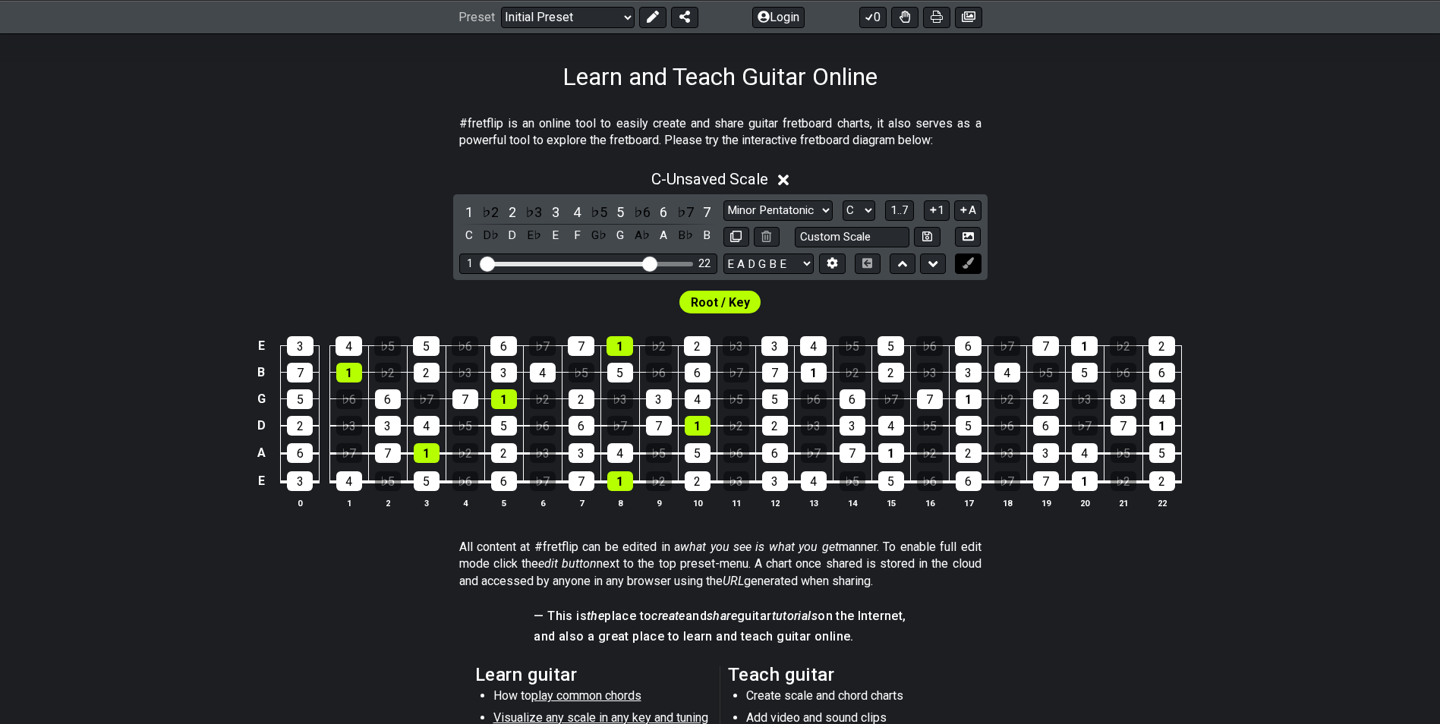
click at [970, 262] on icon at bounding box center [968, 262] width 11 height 11
click at [719, 301] on span "Root / Key" at bounding box center [720, 303] width 59 height 22
drag, startPoint x: 721, startPoint y: 301, endPoint x: 853, endPoint y: 288, distance: 133.6
click at [853, 288] on div "Root / Key" at bounding box center [720, 298] width 1440 height 36
click at [967, 213] on icon at bounding box center [964, 209] width 14 height 11
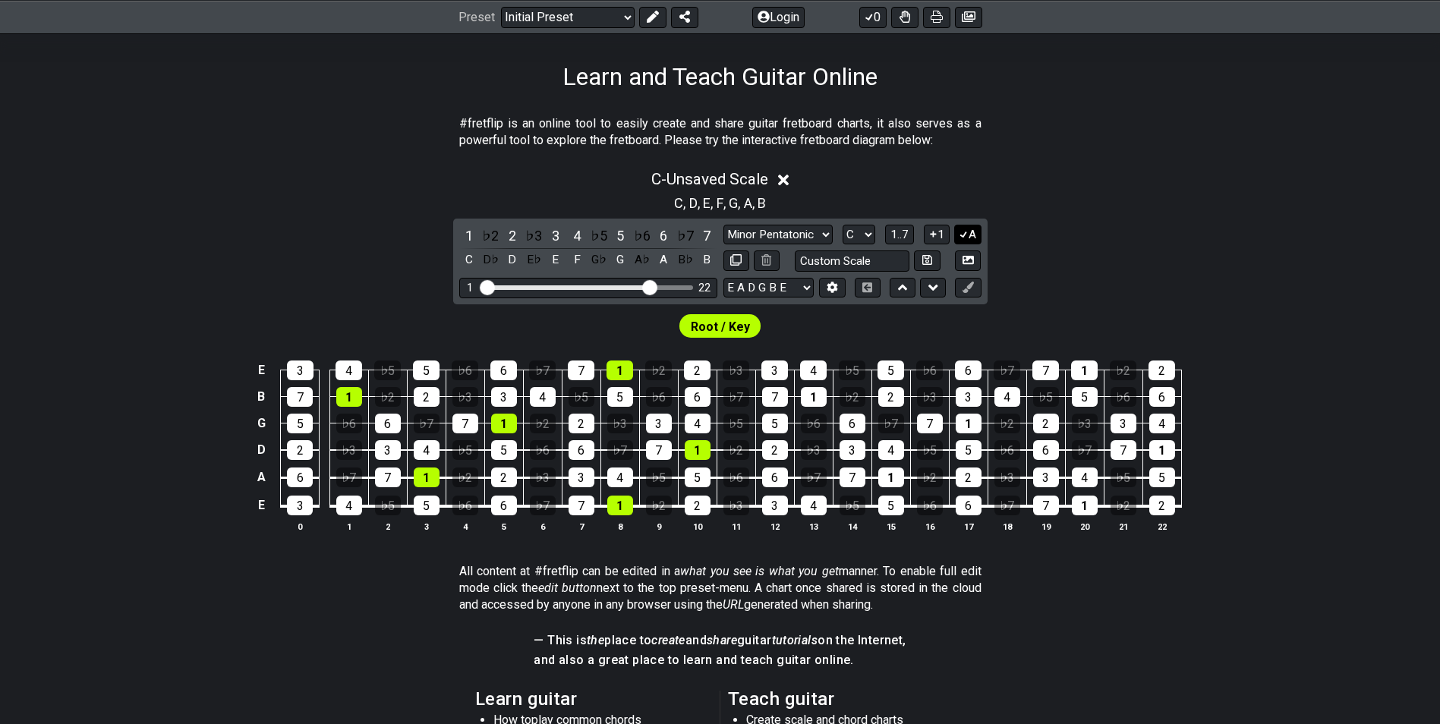
click at [968, 234] on icon at bounding box center [964, 234] width 14 height 11
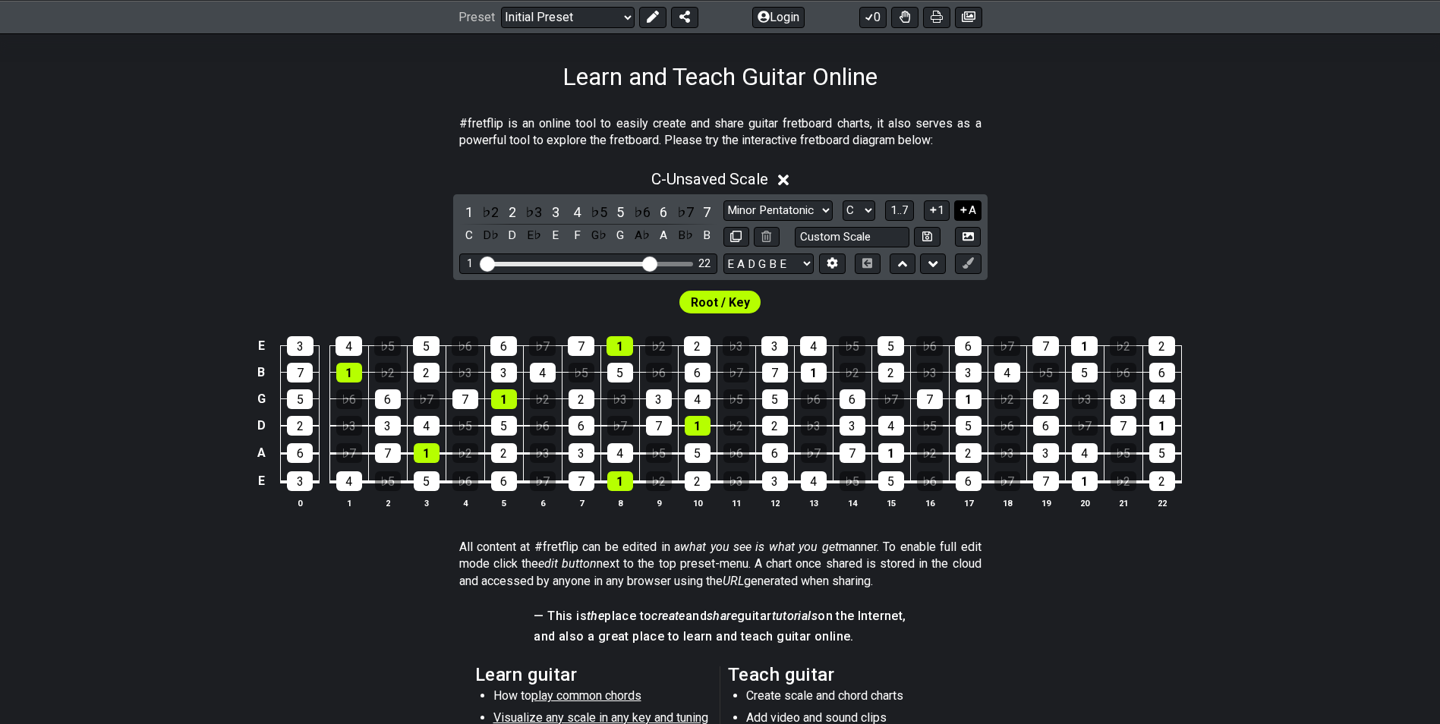
click at [969, 219] on button "A" at bounding box center [967, 210] width 27 height 20
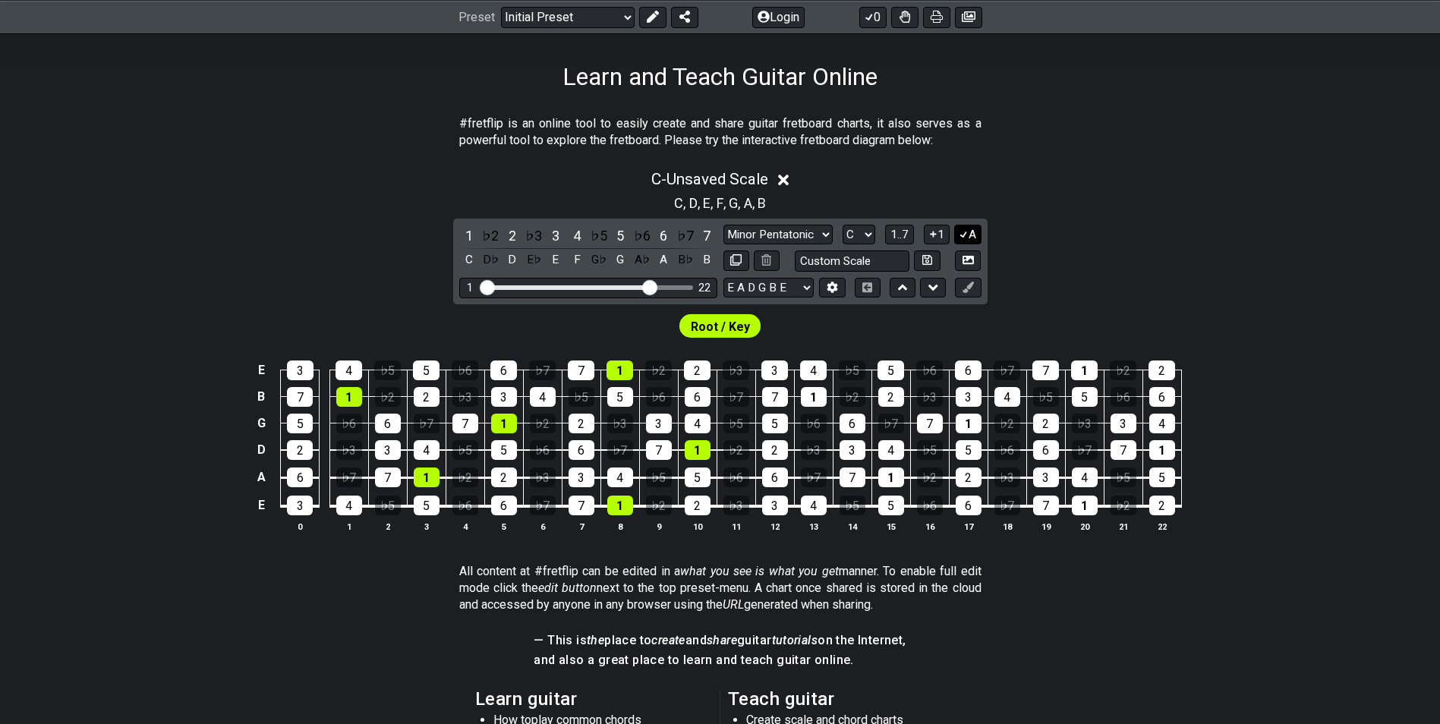
click at [971, 229] on button "A" at bounding box center [967, 235] width 27 height 20
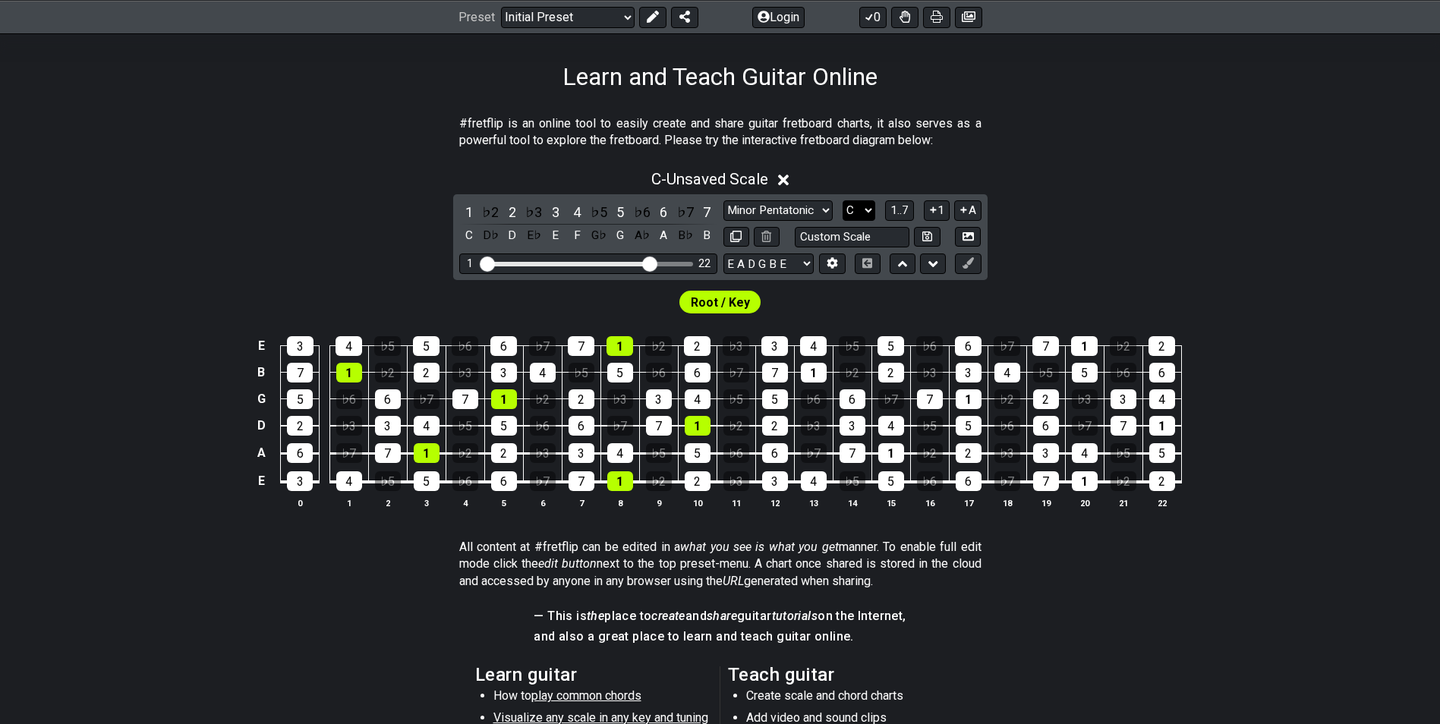
click at [865, 213] on select "A♭ A A♯ B♭ B C C♯ D♭ D D♯ E♭ E F F♯ G♭ G G♯" at bounding box center [859, 210] width 33 height 20
click at [1096, 273] on div "C - Unsaved Scale 1 ♭2 2 ♭3 3 4 ♭5 5 ♭6 6 ♭7 7 C D♭ D E♭ E F G♭ G A♭ A B♭ B Min…" at bounding box center [720, 345] width 1440 height 369
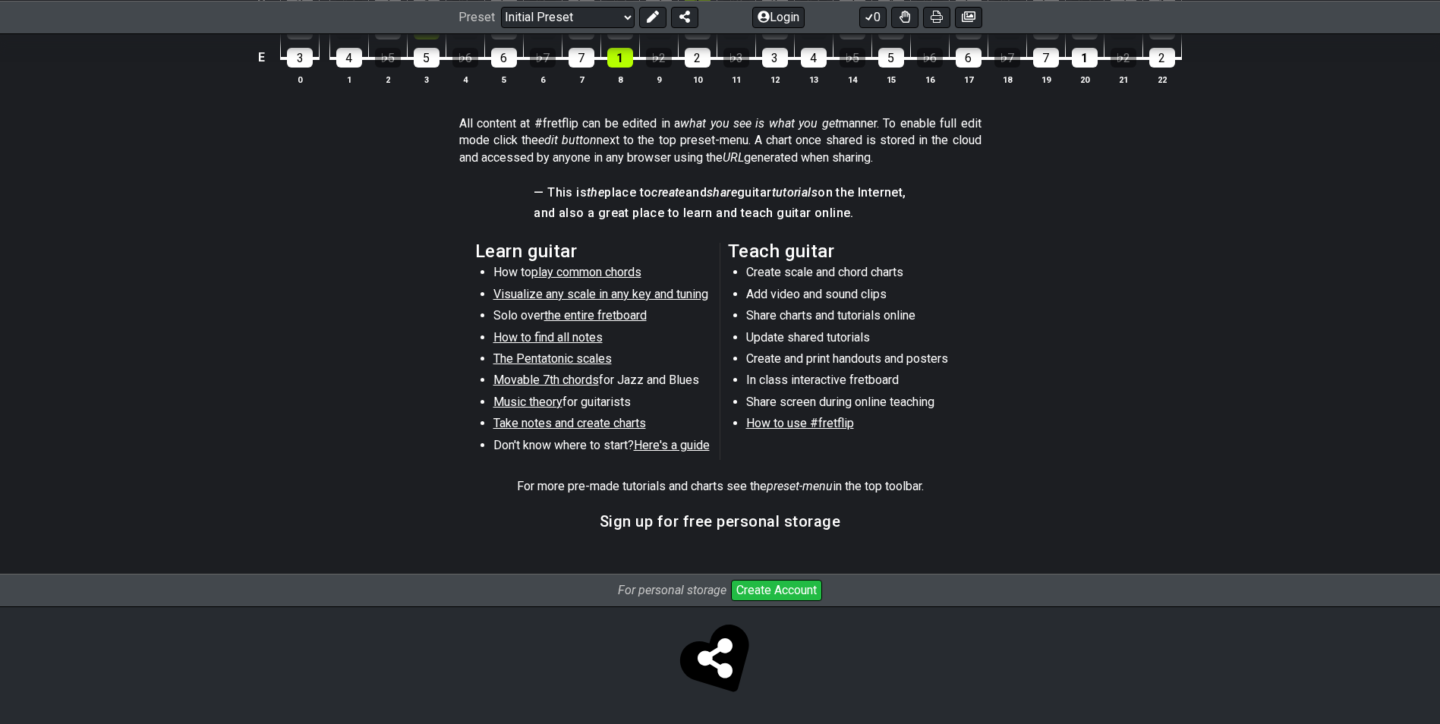
scroll to position [197, 0]
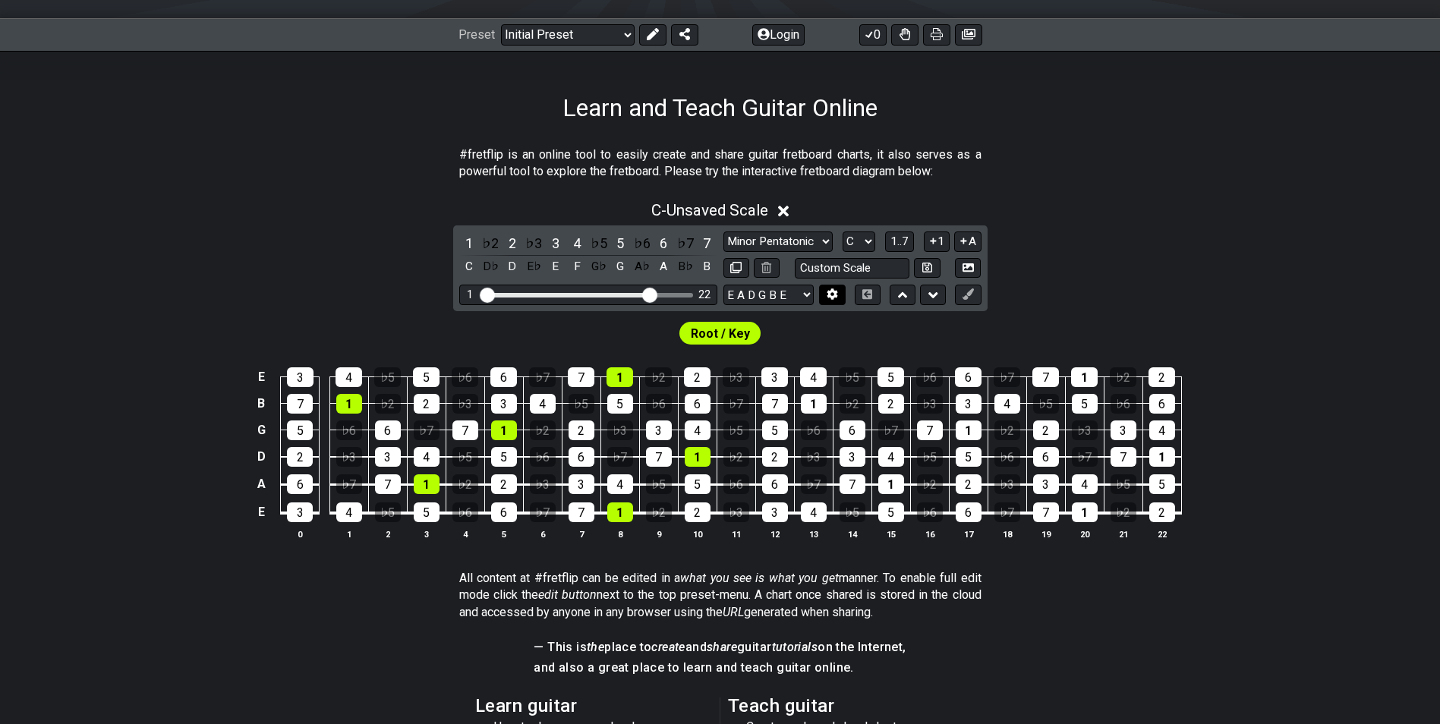
click at [828, 297] on icon at bounding box center [833, 294] width 11 height 11
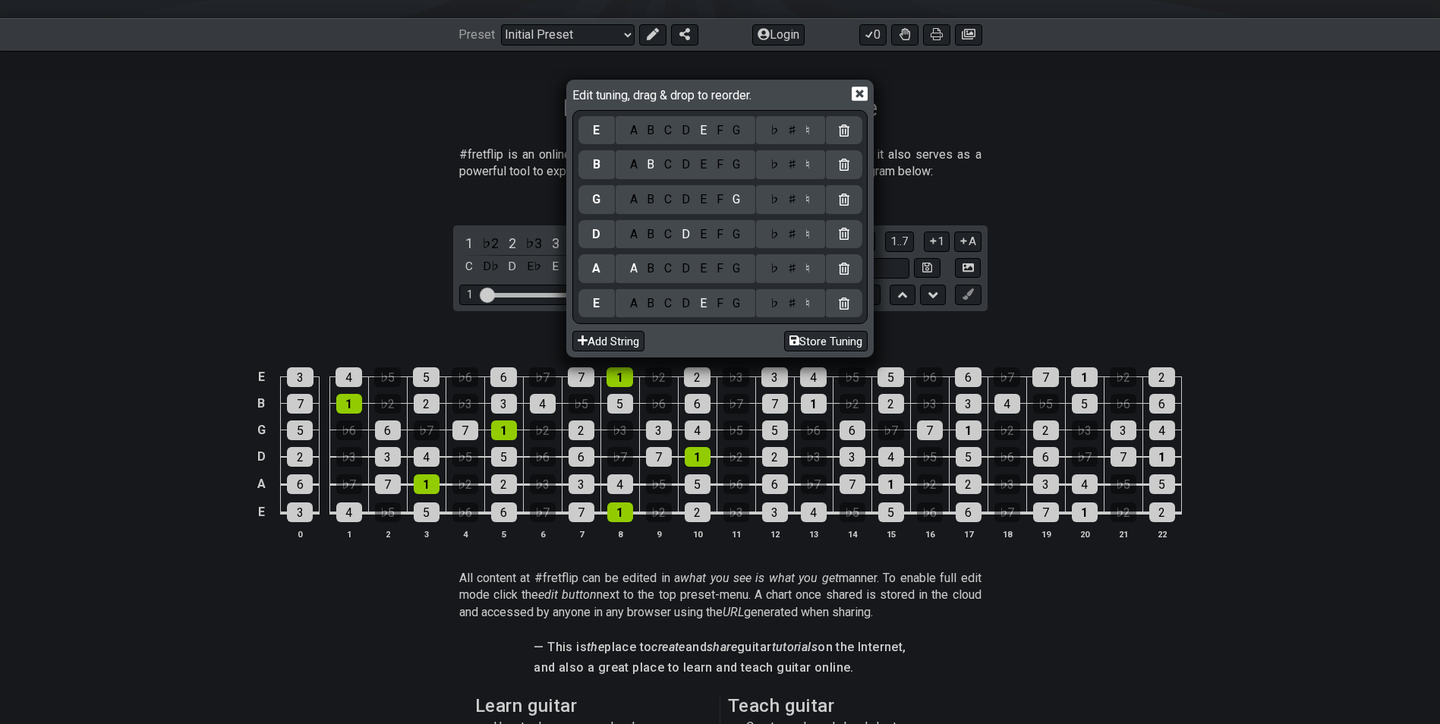
click at [856, 97] on icon at bounding box center [860, 94] width 16 height 14
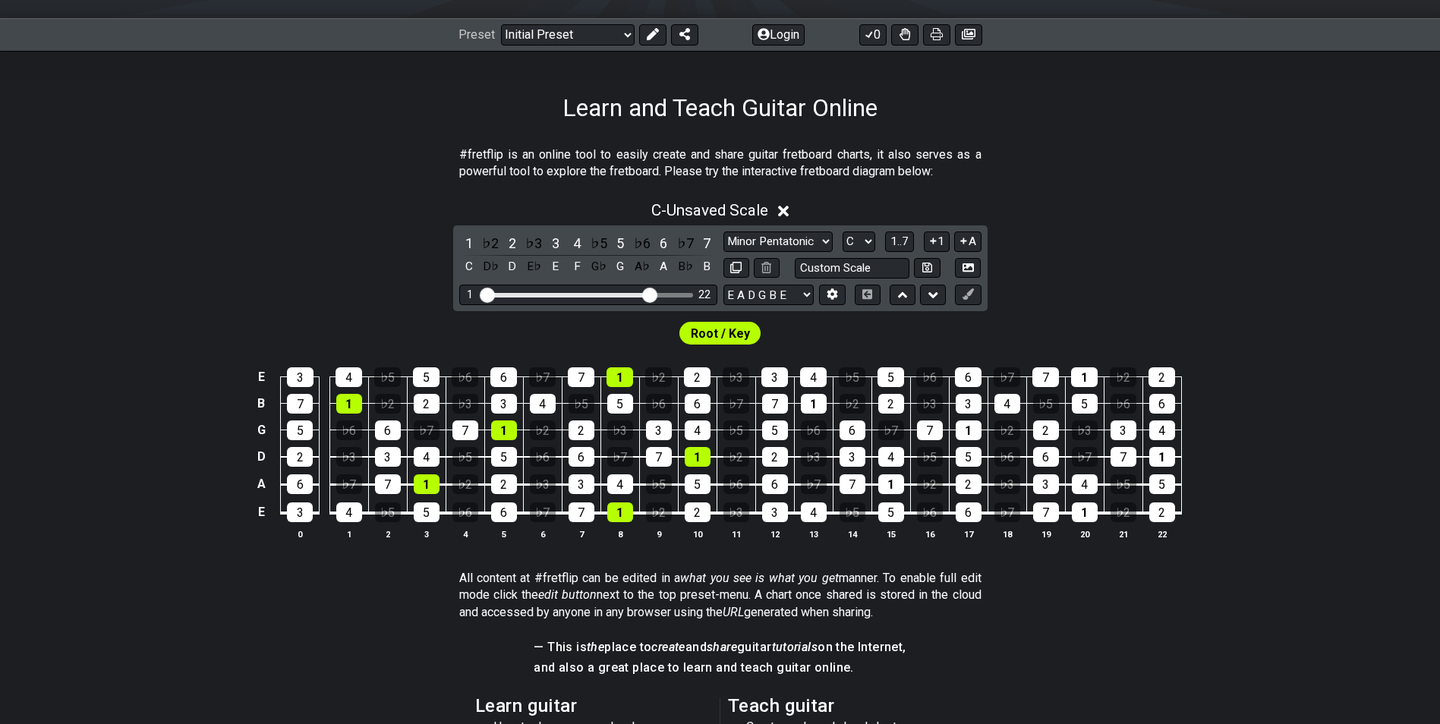
click at [739, 336] on span "Root / Key" at bounding box center [720, 334] width 59 height 22
click at [818, 240] on select "Minor Pentatonic Click to edit Minor Pentatonic Major Pentatonic Minor Blues Ma…" at bounding box center [778, 242] width 109 height 20
click at [724, 232] on select "Minor Pentatonic Click to edit Minor Pentatonic Major Pentatonic Minor Blues Ma…" at bounding box center [778, 242] width 109 height 20
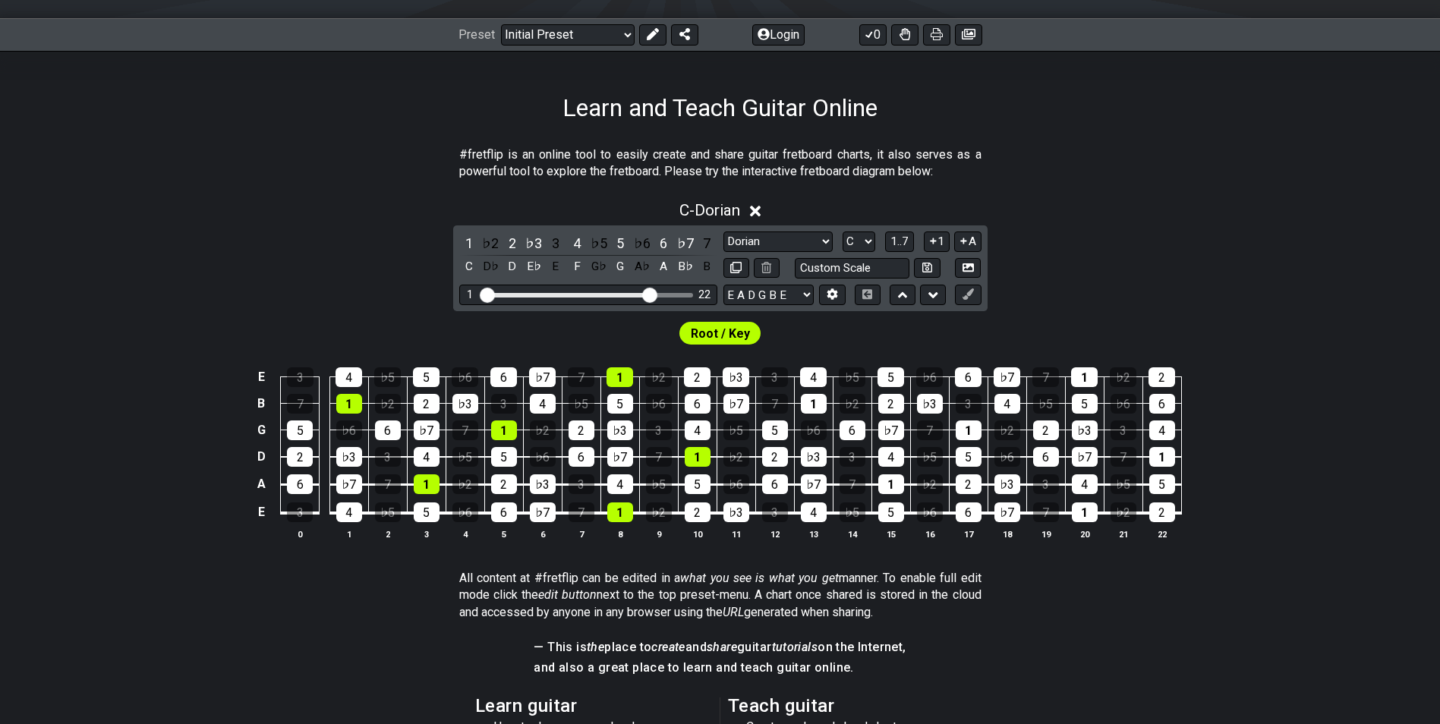
click at [690, 330] on div "Root / Key" at bounding box center [720, 333] width 81 height 23
drag, startPoint x: 705, startPoint y: 334, endPoint x: 828, endPoint y: 241, distance: 154.6
click at [828, 241] on select "Minor Pentatonic Click to edit Minor Pentatonic Major Pentatonic Minor Blues Ma…" at bounding box center [778, 242] width 109 height 20
click at [724, 232] on select "Minor Pentatonic Click to edit Minor Pentatonic Major Pentatonic Minor Blues Ma…" at bounding box center [778, 242] width 109 height 20
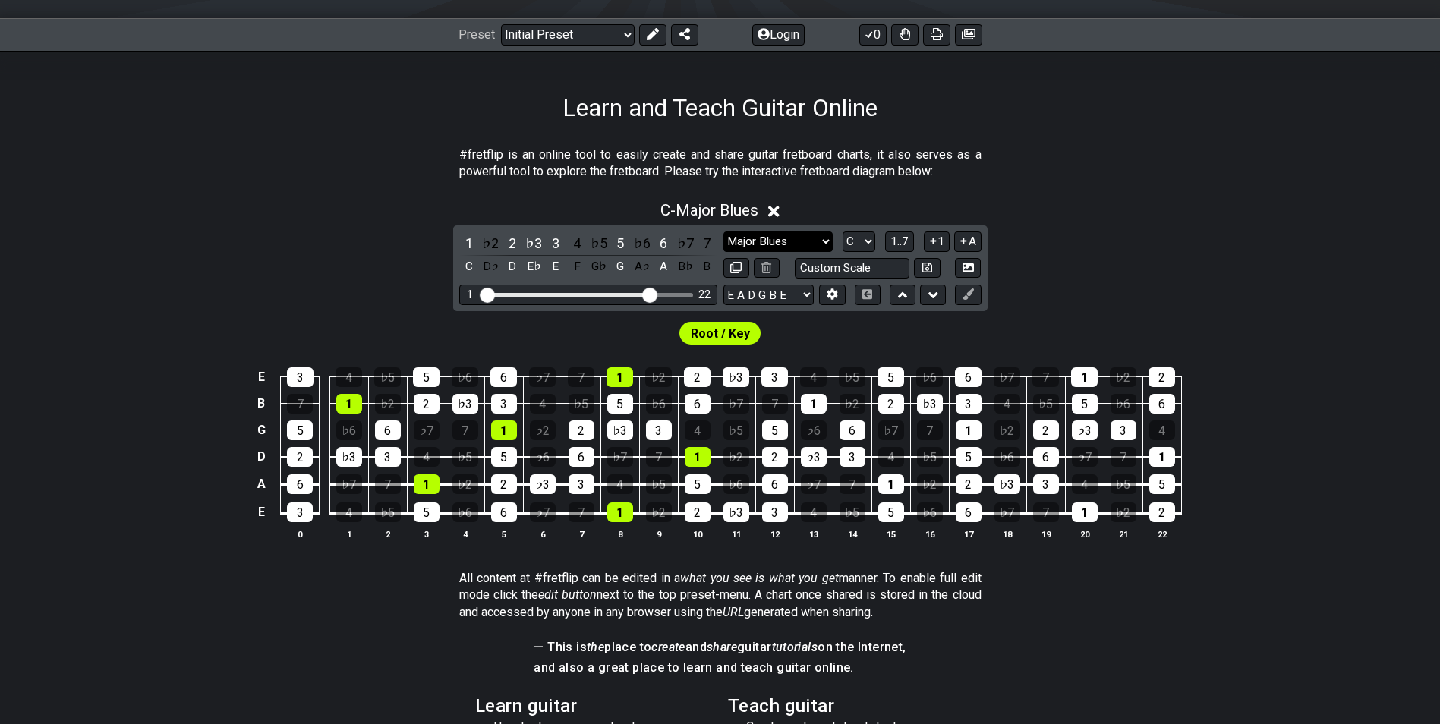
click at [819, 236] on select "Minor Pentatonic Click to edit Minor Pentatonic Major Pentatonic Minor Blues Ma…" at bounding box center [778, 242] width 109 height 20
click at [724, 232] on select "Minor Pentatonic Click to edit Minor Pentatonic Major Pentatonic Minor Blues Ma…" at bounding box center [778, 242] width 109 height 20
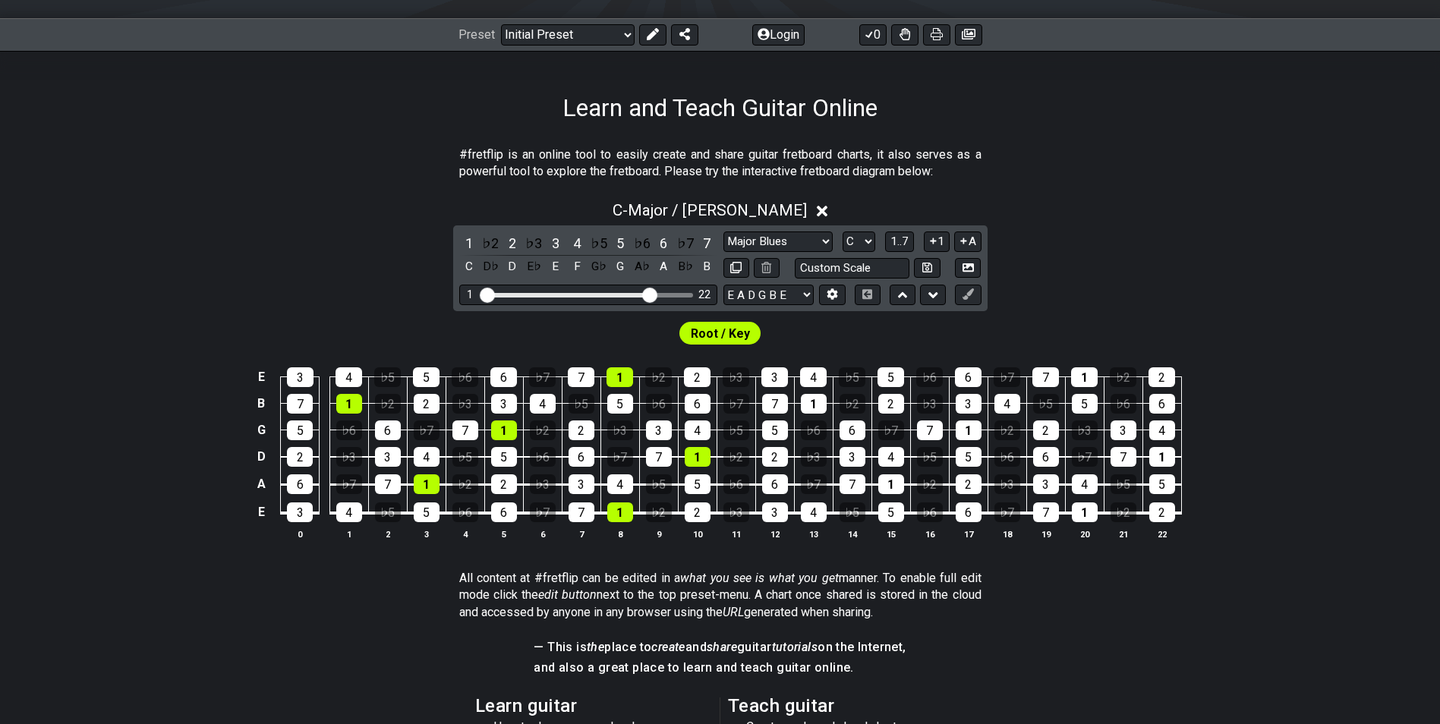
click at [1162, 326] on div "Root / Key" at bounding box center [720, 329] width 1440 height 36
click at [821, 242] on select "Minor Pentatonic Click to edit Minor Pentatonic Major Pentatonic Minor Blues Ma…" at bounding box center [778, 242] width 109 height 20
click at [724, 232] on select "Minor Pentatonic Click to edit Minor Pentatonic Major Pentatonic Minor Blues Ma…" at bounding box center [778, 242] width 109 height 20
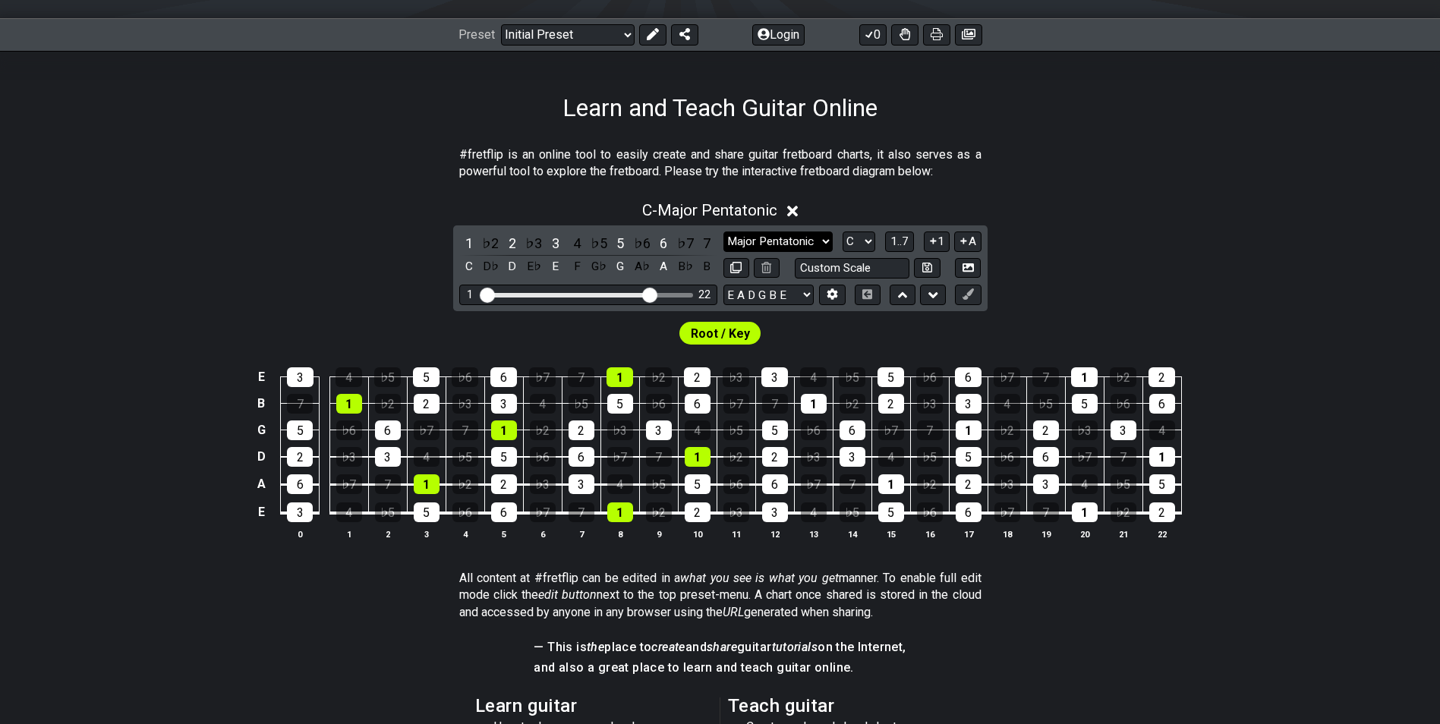
click at [818, 235] on select "Minor Pentatonic Click to edit Minor Pentatonic Major Pentatonic Minor Blues Ma…" at bounding box center [778, 242] width 109 height 20
click at [724, 232] on select "Minor Pentatonic Click to edit Minor Pentatonic Major Pentatonic Minor Blues Ma…" at bounding box center [778, 242] width 109 height 20
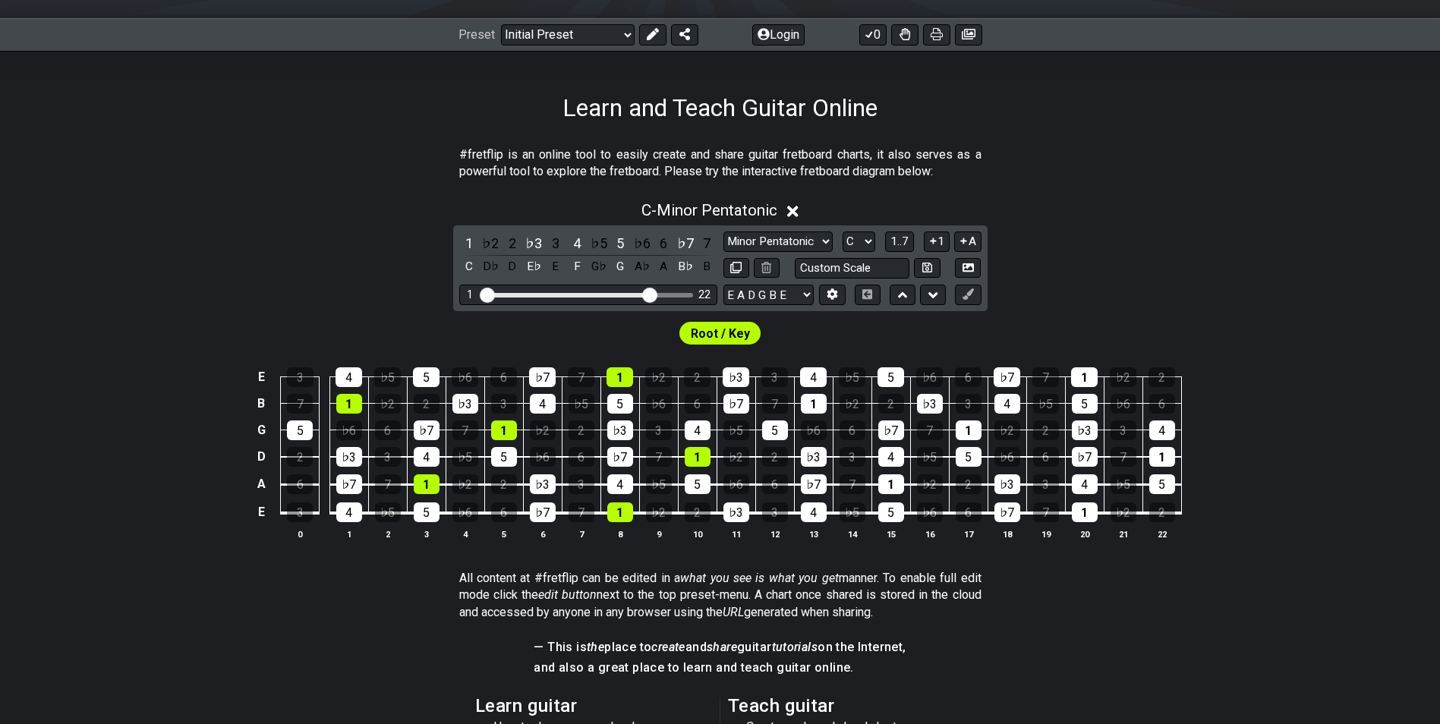
click at [788, 361] on td "3" at bounding box center [774, 364] width 39 height 27
click at [813, 241] on select "Minor Pentatonic Click to edit Minor Pentatonic Major Pentatonic Minor Blues Ma…" at bounding box center [778, 242] width 109 height 20
select select "Major Pentatonic"
click at [724, 232] on select "Minor Pentatonic Click to edit Minor Pentatonic Major Pentatonic Minor Blues Ma…" at bounding box center [778, 242] width 109 height 20
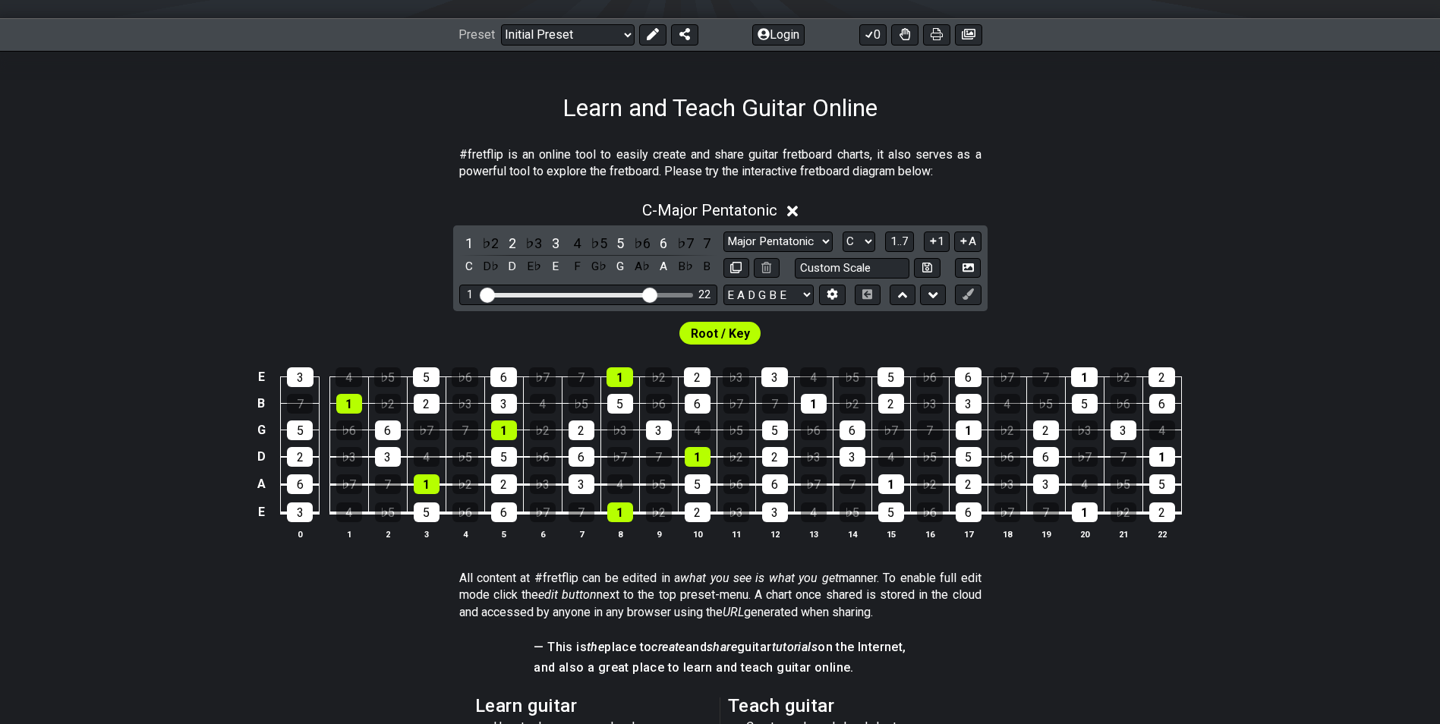
click at [1025, 308] on div "C - Major Pentatonic 1 ♭2 2 ♭3 3 4 ♭5 5 ♭6 6 ♭7 7 C D♭ D E♭ E F G♭ G A♭ A B♭ B …" at bounding box center [720, 376] width 1440 height 369
